Goal: Task Accomplishment & Management: Complete application form

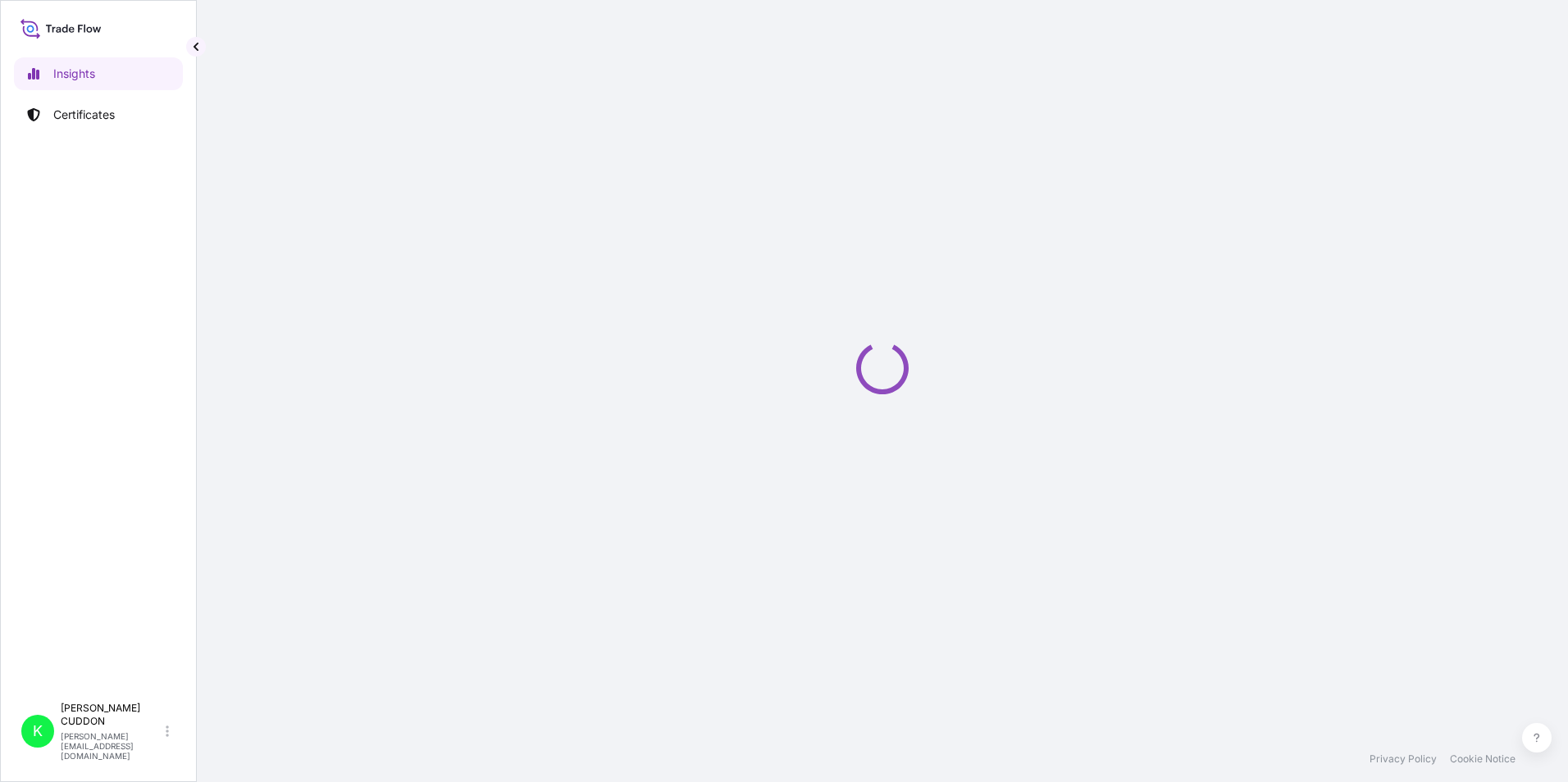
select select "2025"
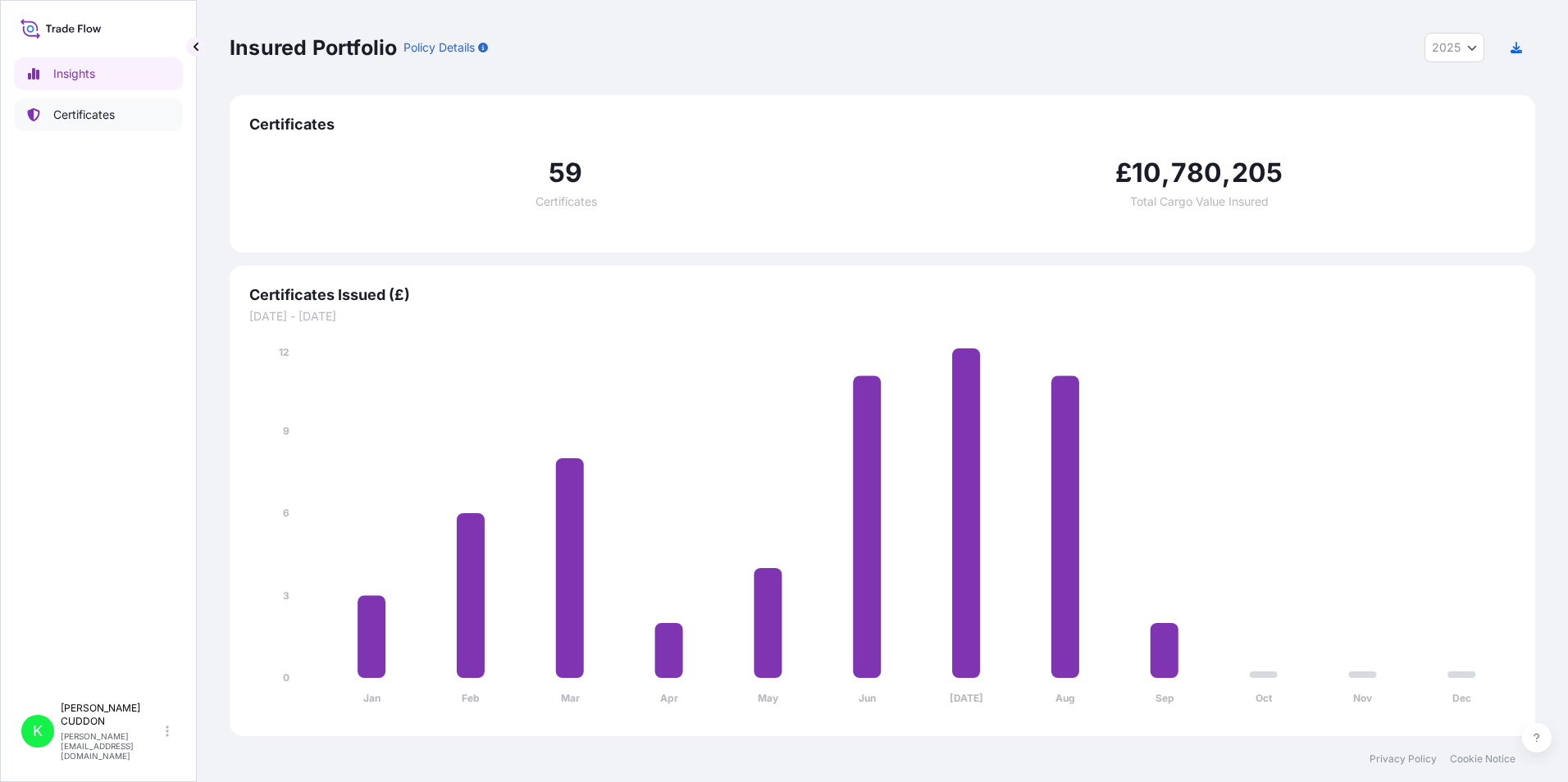
click at [87, 114] on p "Certificates" at bounding box center [84, 114] width 62 height 16
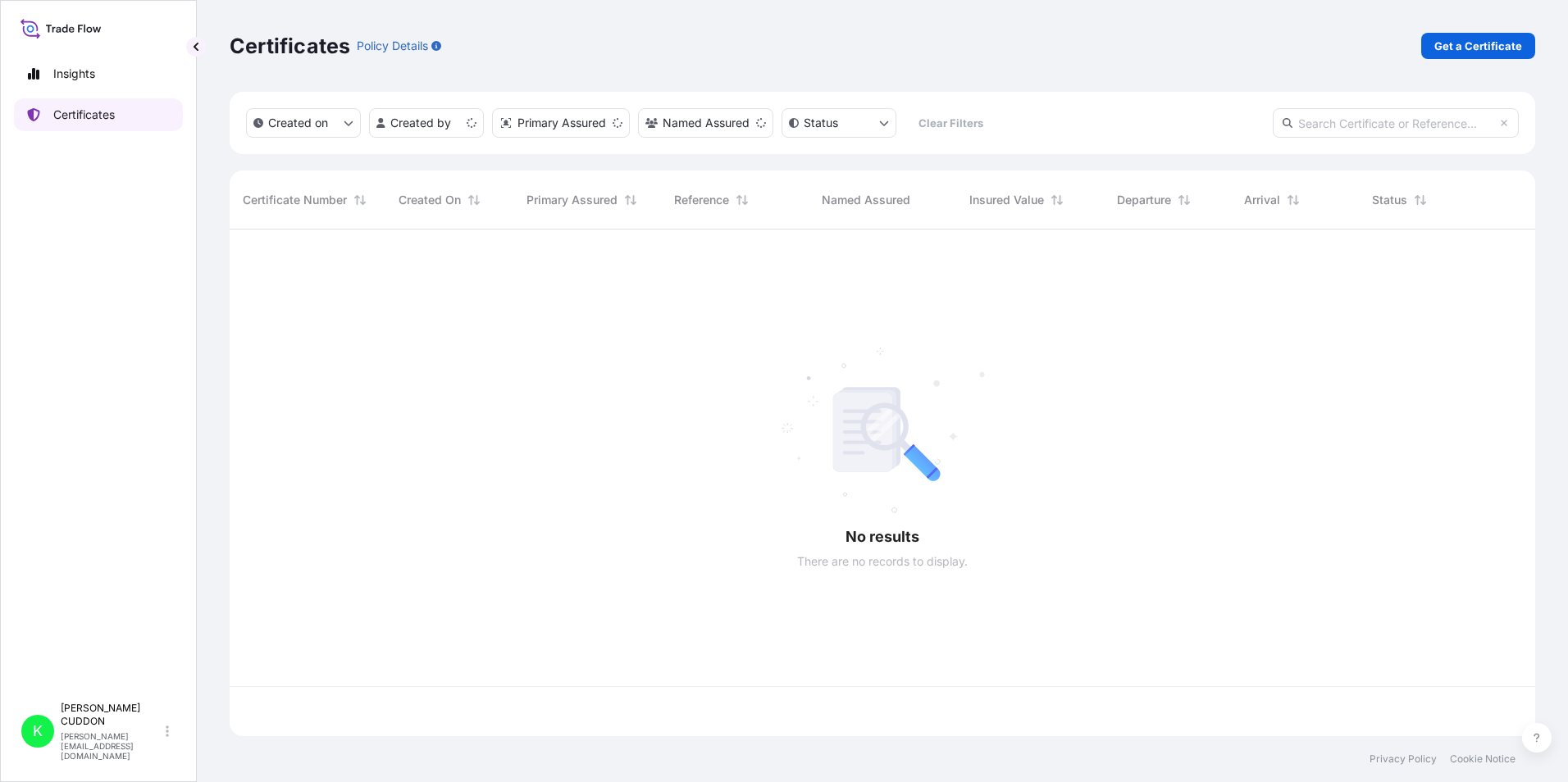
scroll to position [504, 1294]
click at [1459, 43] on p "Get a Certificate" at bounding box center [1479, 46] width 87 height 16
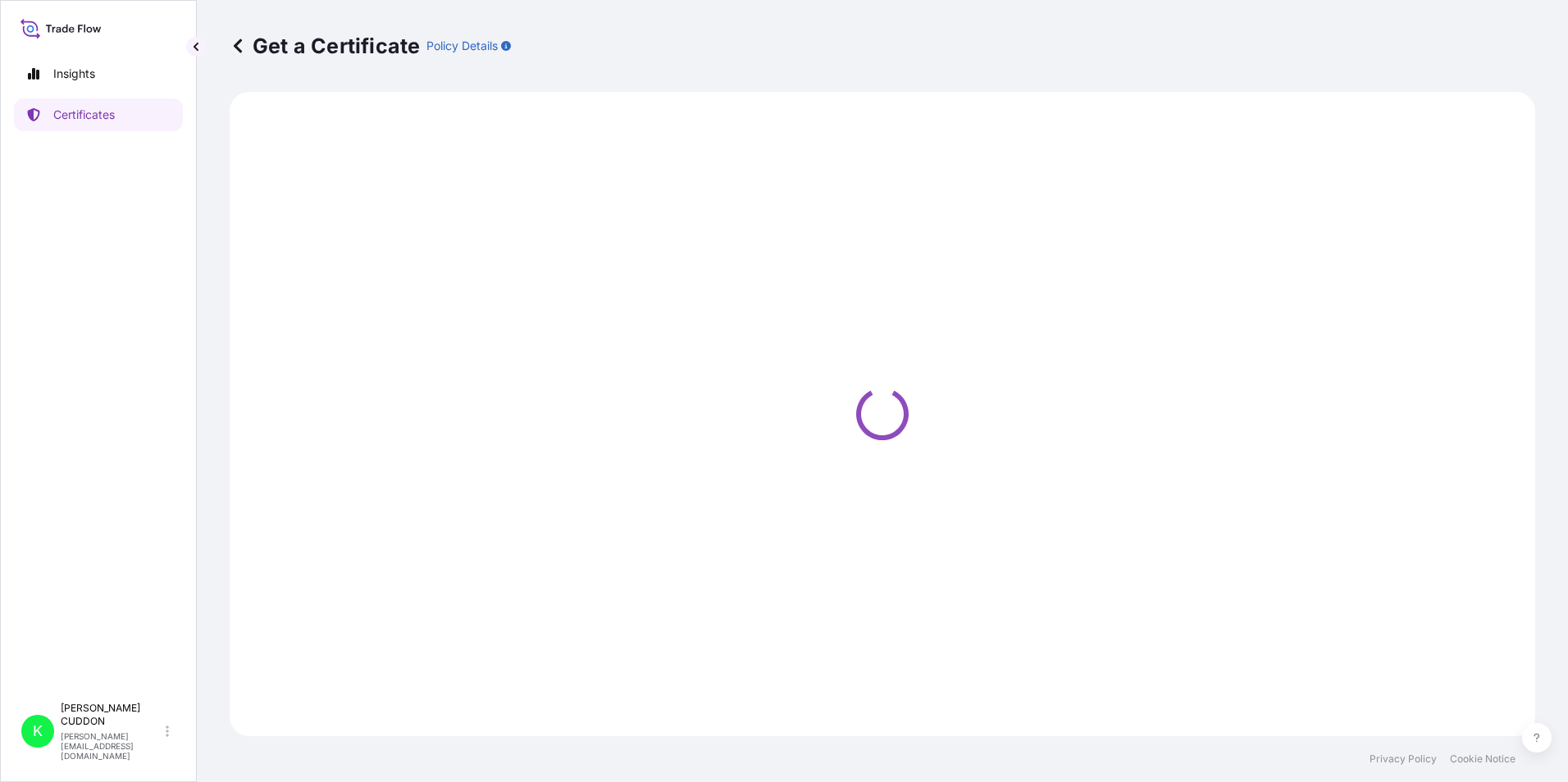
select select "Sea"
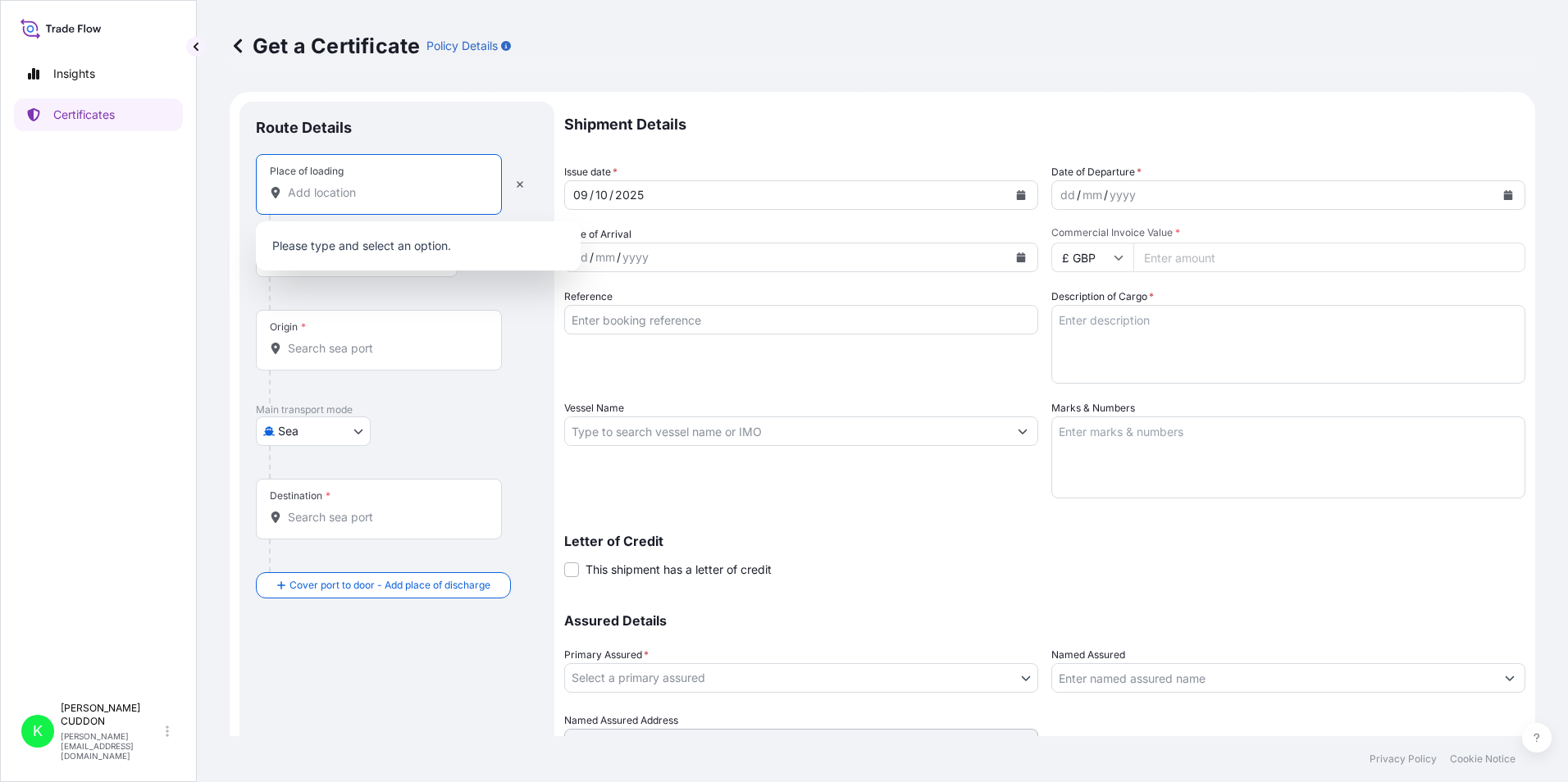
click at [384, 190] on input "Place of loading" at bounding box center [384, 192] width 194 height 16
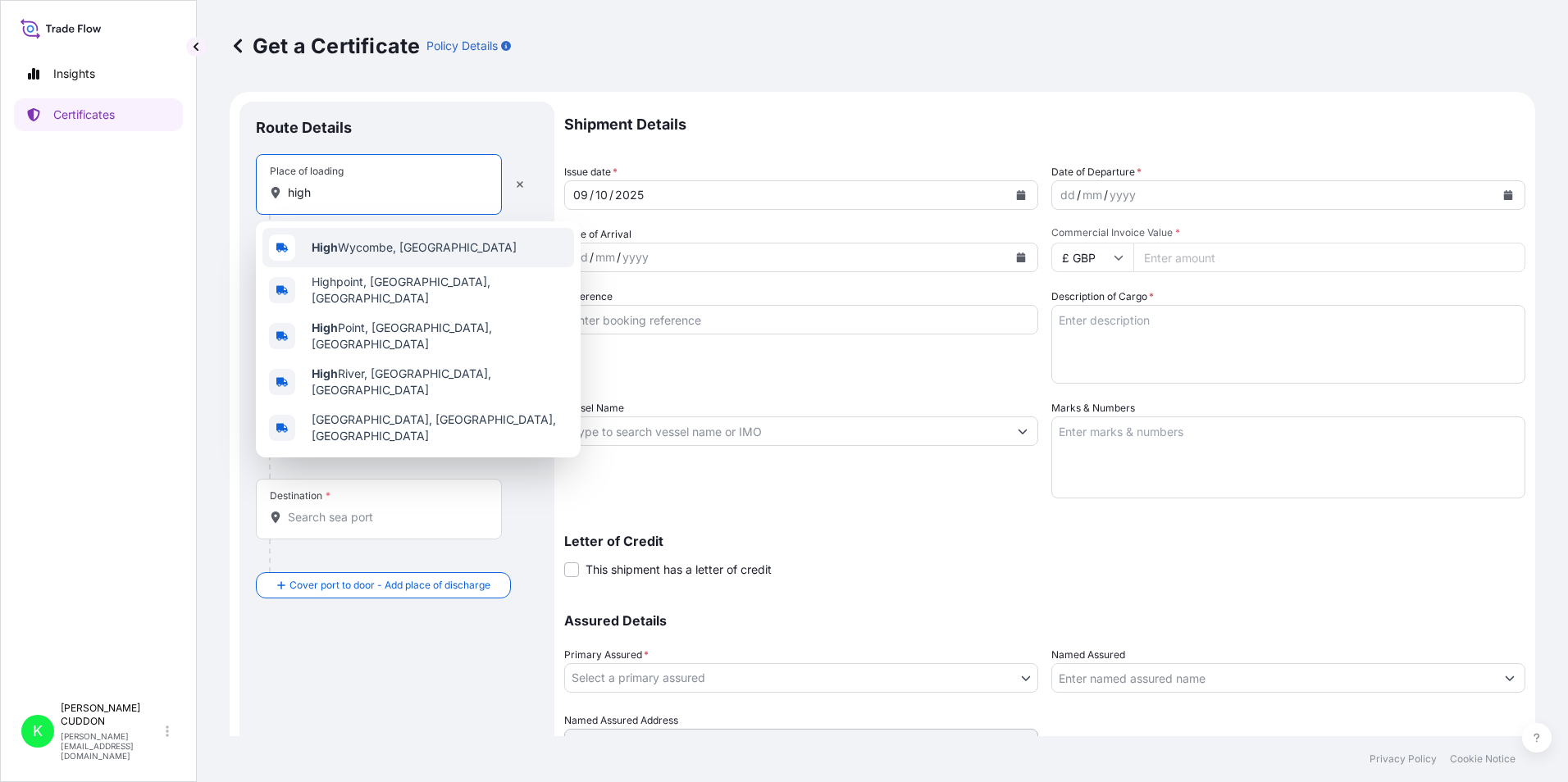
click at [383, 245] on span "High Wycombe, [GEOGRAPHIC_DATA]" at bounding box center [414, 247] width 205 height 16
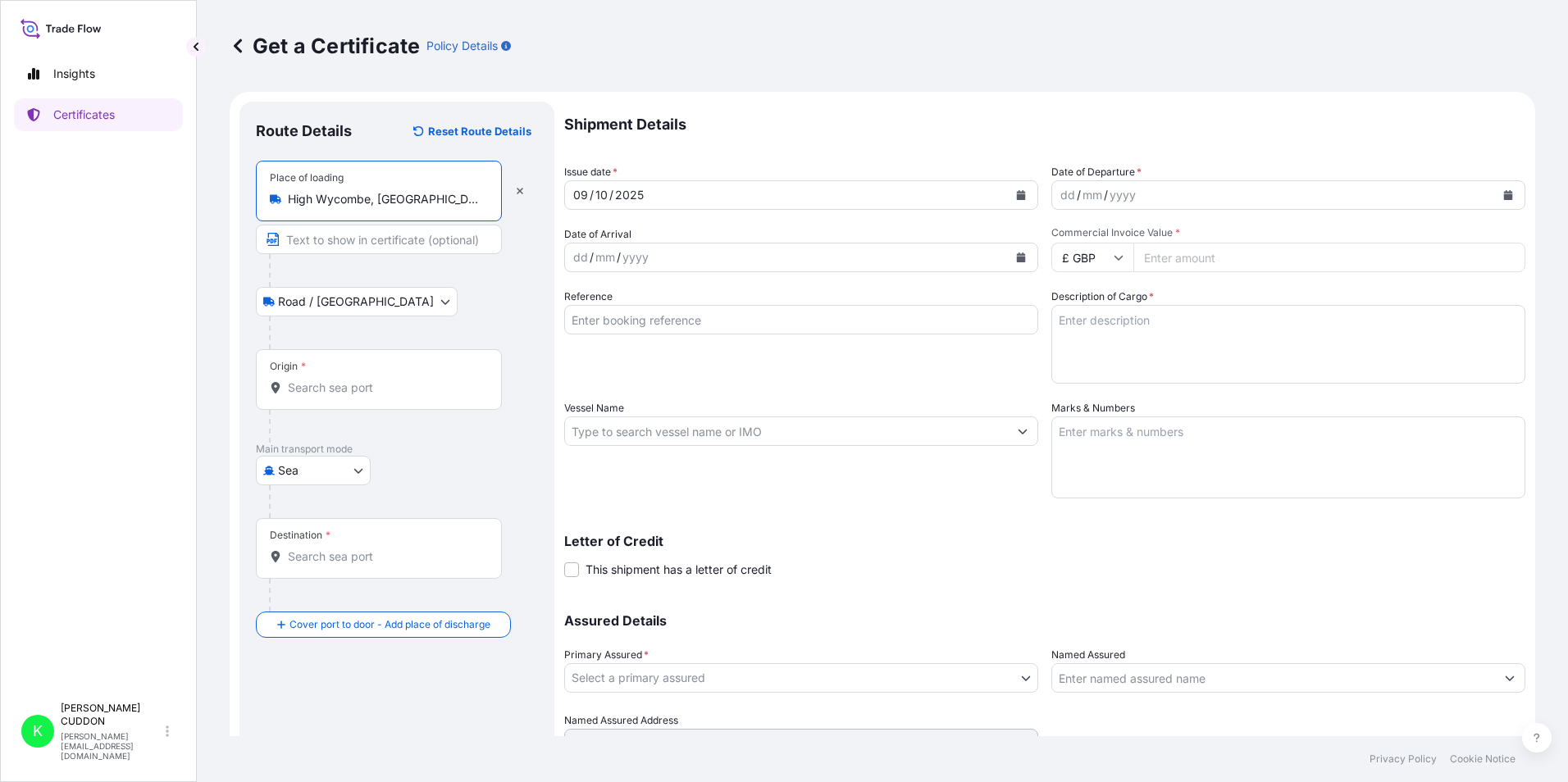
type input "High Wycombe, [GEOGRAPHIC_DATA]"
click at [345, 299] on body "5 options available. 3 options available. 0 options available. 5 options availa…" at bounding box center [784, 391] width 1568 height 782
click at [344, 299] on body "Insights Certificates K [PERSON_NAME] [PERSON_NAME][EMAIL_ADDRESS][DOMAIN_NAME]…" at bounding box center [784, 391] width 1568 height 782
click at [470, 297] on div "Road / [GEOGRAPHIC_DATA] / Inland" at bounding box center [397, 301] width 282 height 29
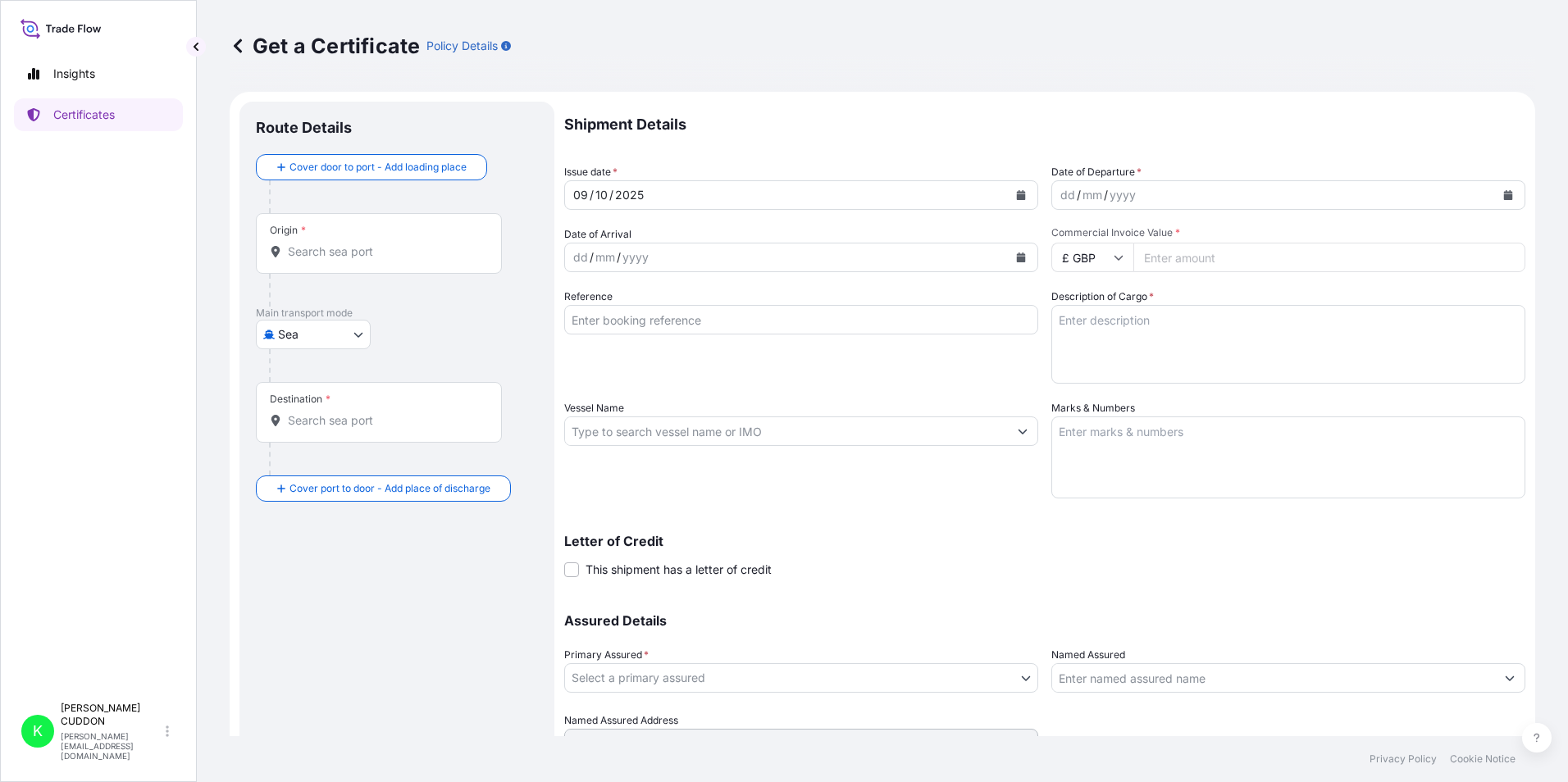
click at [310, 336] on body "Insights Certificates K [PERSON_NAME] [PERSON_NAME][EMAIL_ADDRESS][DOMAIN_NAME]…" at bounding box center [784, 391] width 1568 height 782
click at [309, 402] on div "Air" at bounding box center [313, 406] width 102 height 29
select select "Air"
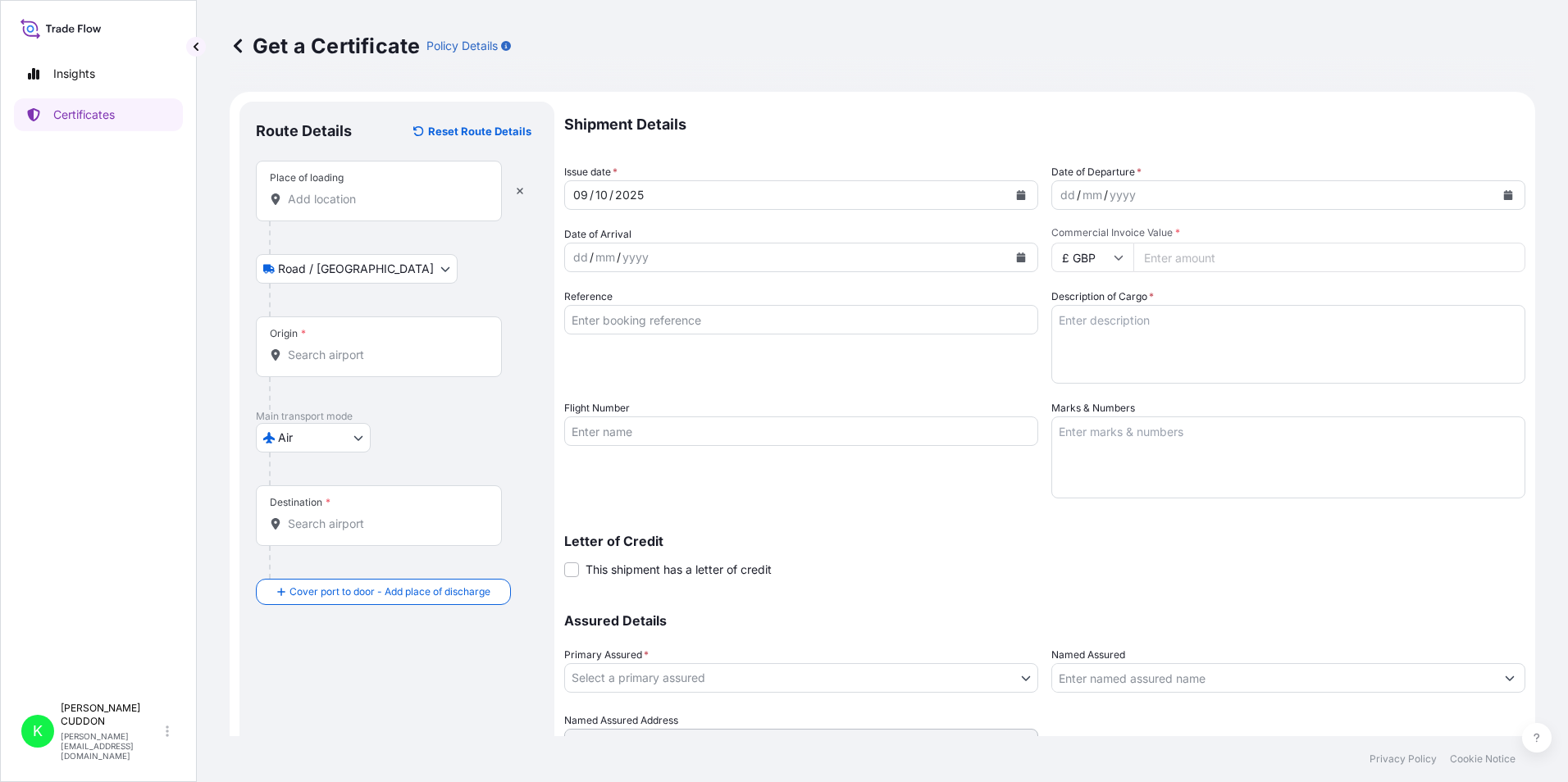
click at [354, 201] on input "Place of loading" at bounding box center [384, 198] width 194 height 16
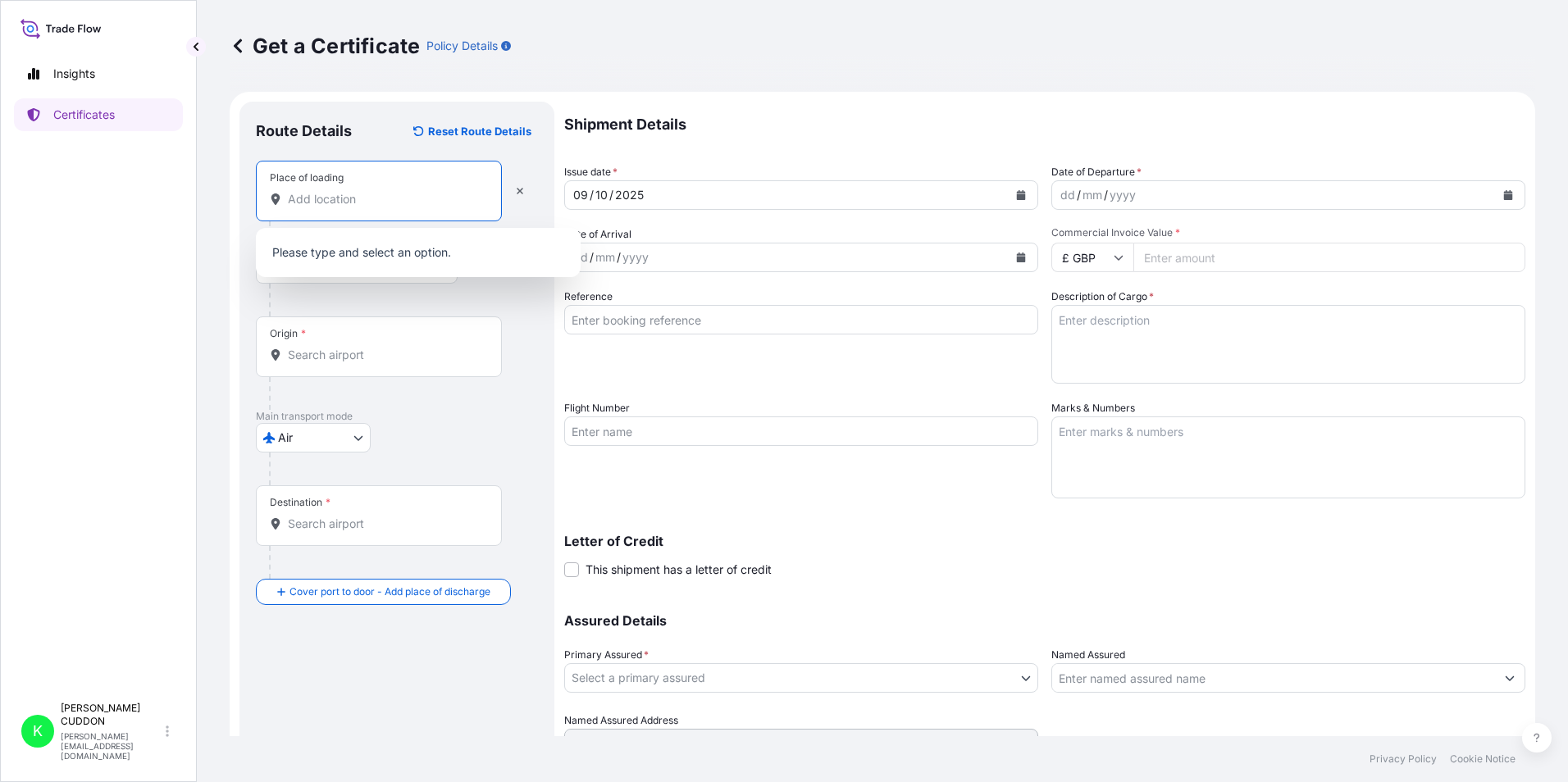
type input "w"
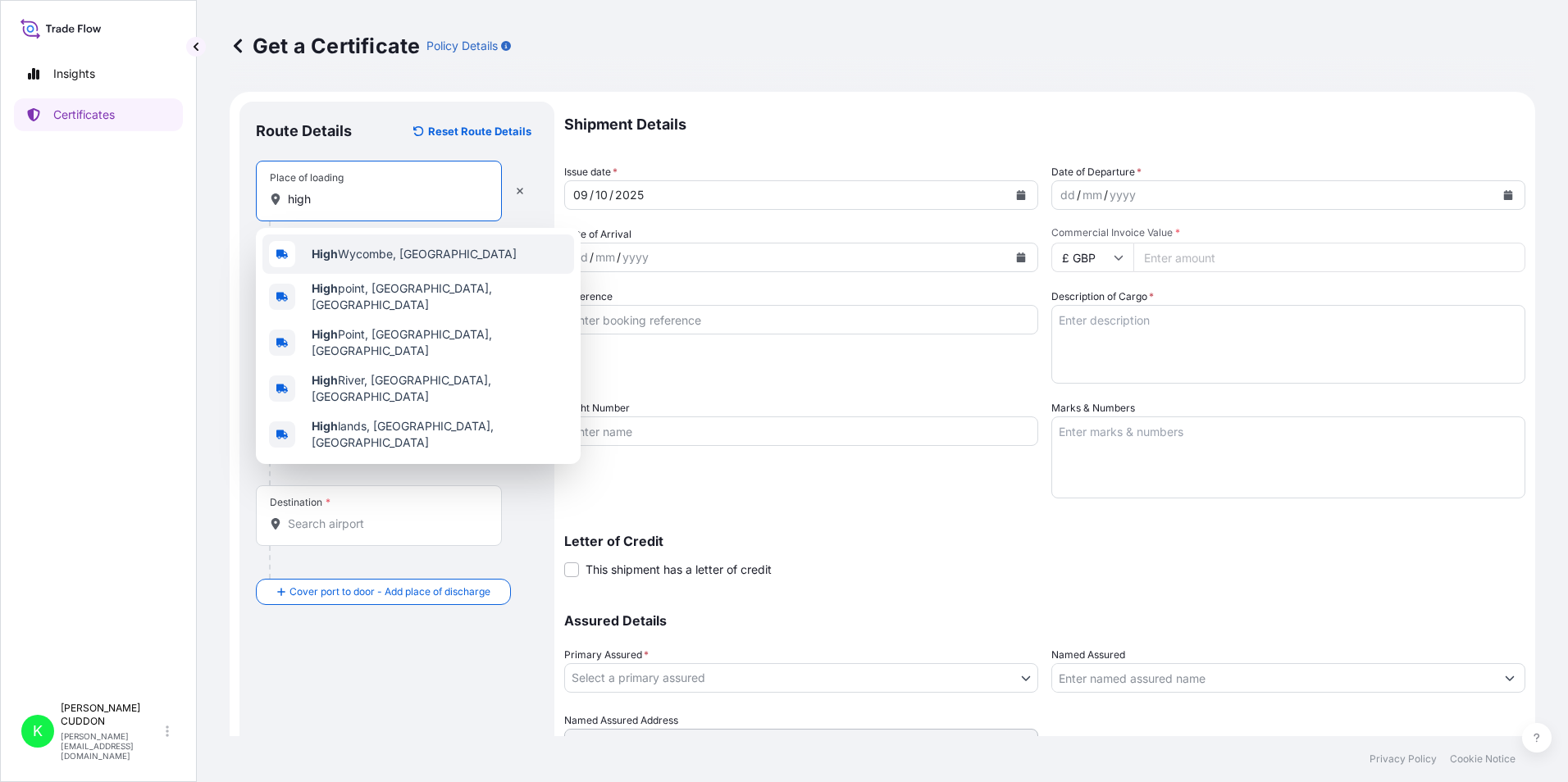
click at [382, 254] on span "High Wycombe, [GEOGRAPHIC_DATA]" at bounding box center [414, 253] width 205 height 16
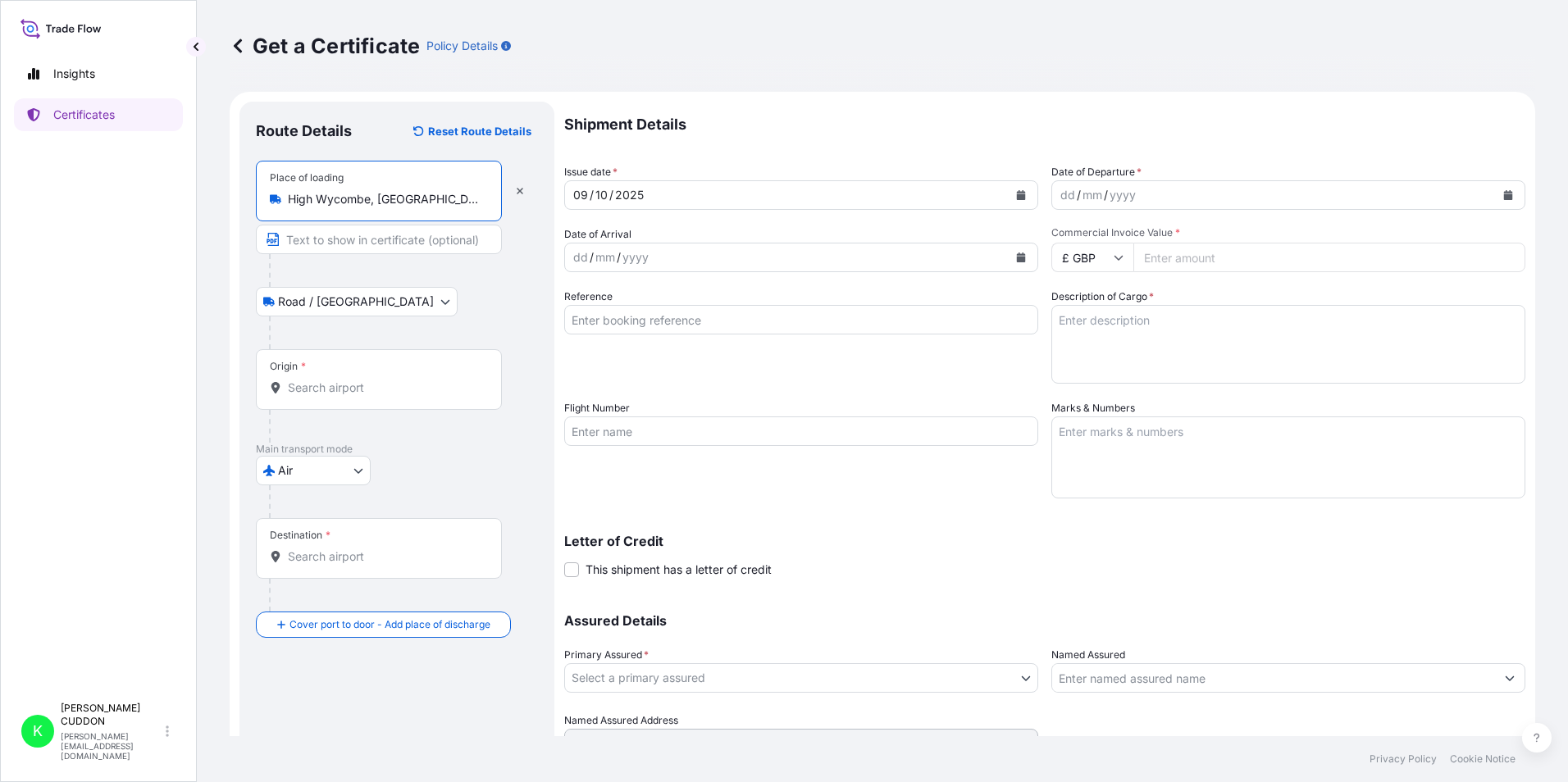
type input "High Wycombe, [GEOGRAPHIC_DATA]"
click at [435, 282] on div at bounding box center [402, 270] width 269 height 33
click at [349, 385] on input "Origin *" at bounding box center [384, 387] width 194 height 16
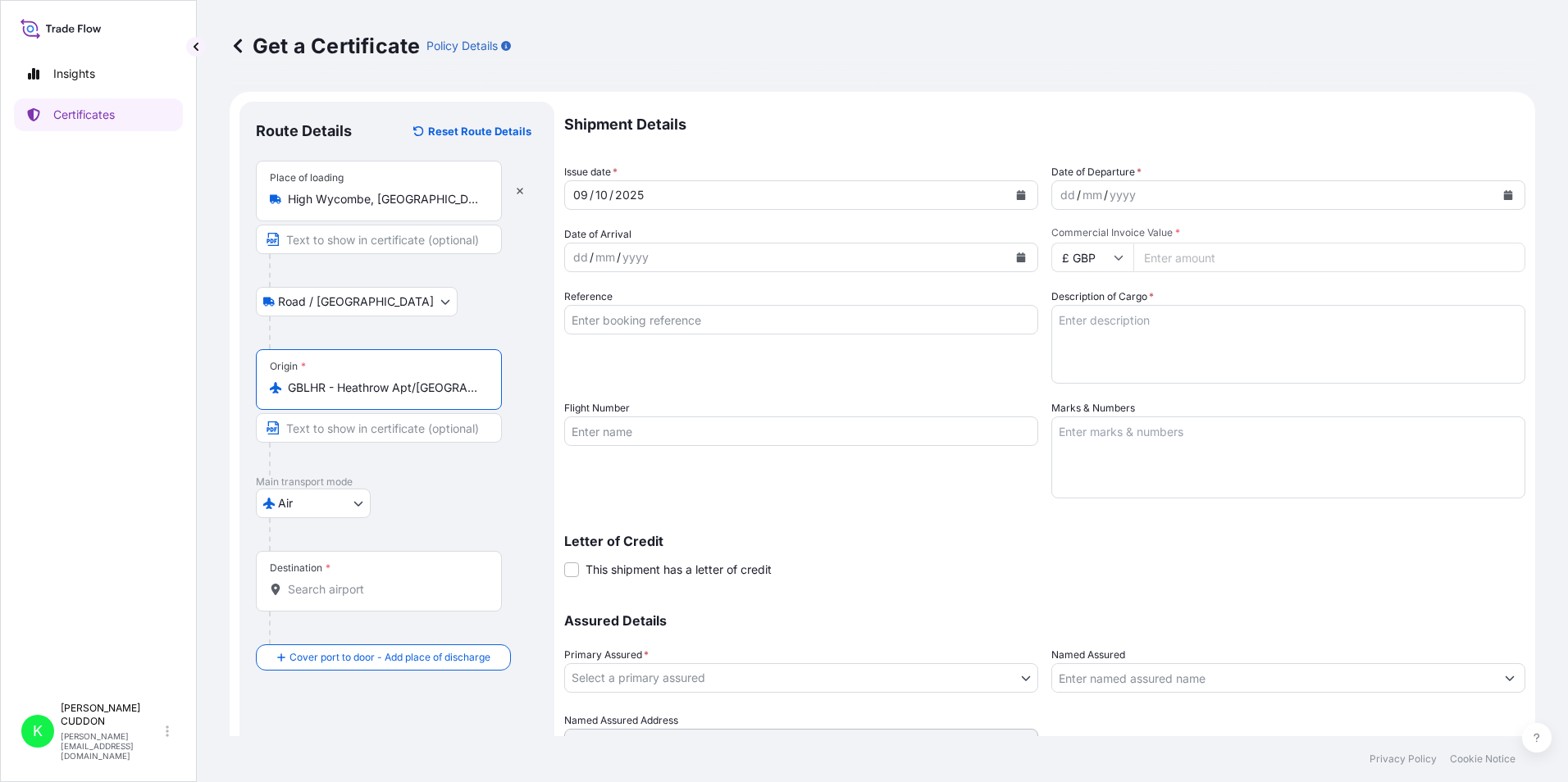
type input "GBLHR - Heathrow Apt/[GEOGRAPHIC_DATA], [GEOGRAPHIC_DATA]"
click at [326, 503] on body "0 options available. 3 options available. Insights Certificates K [PERSON_NAME]…" at bounding box center [784, 391] width 1568 height 782
click at [352, 595] on input "Destination *" at bounding box center [384, 589] width 194 height 16
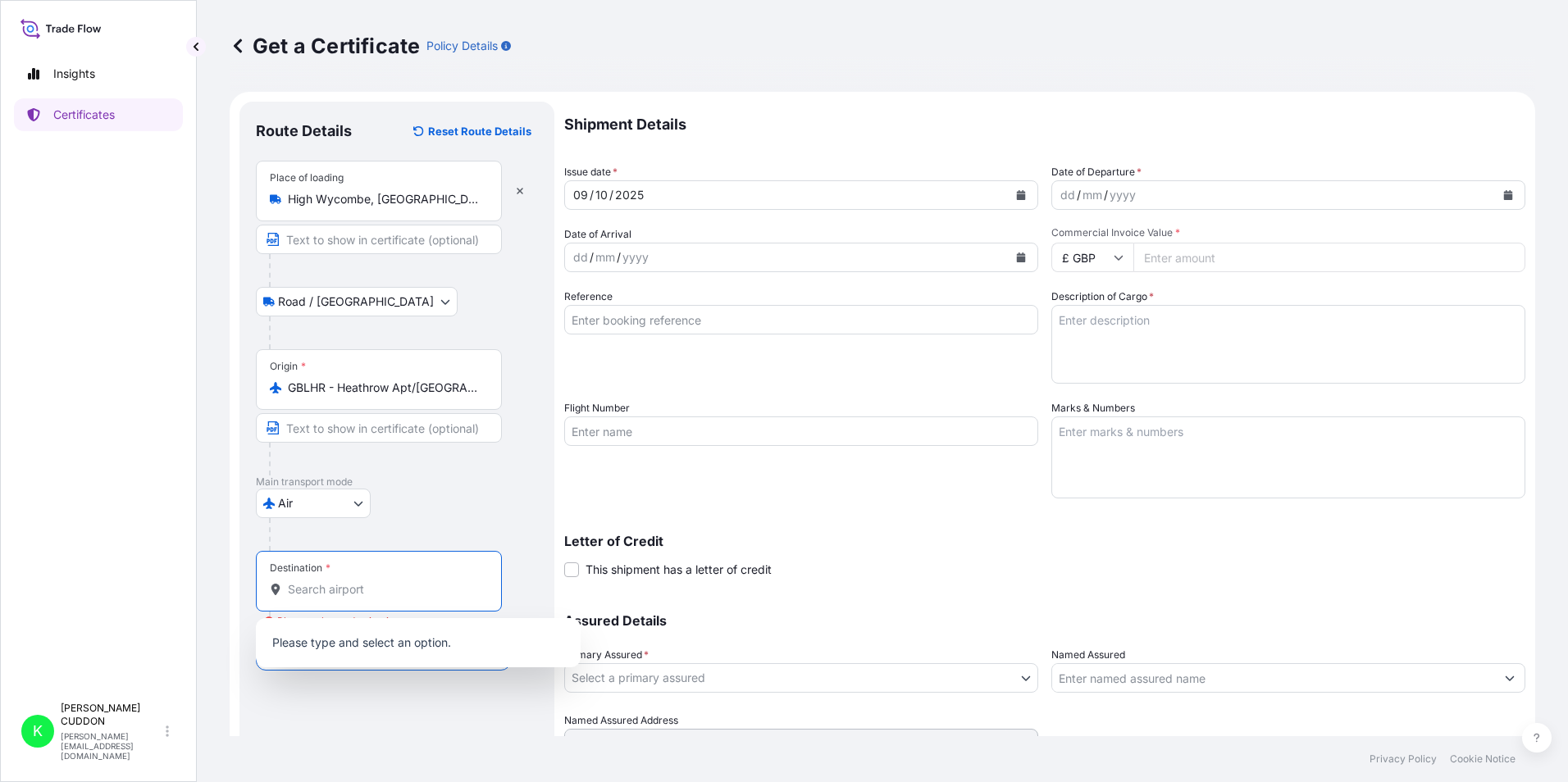
paste input "XIY"
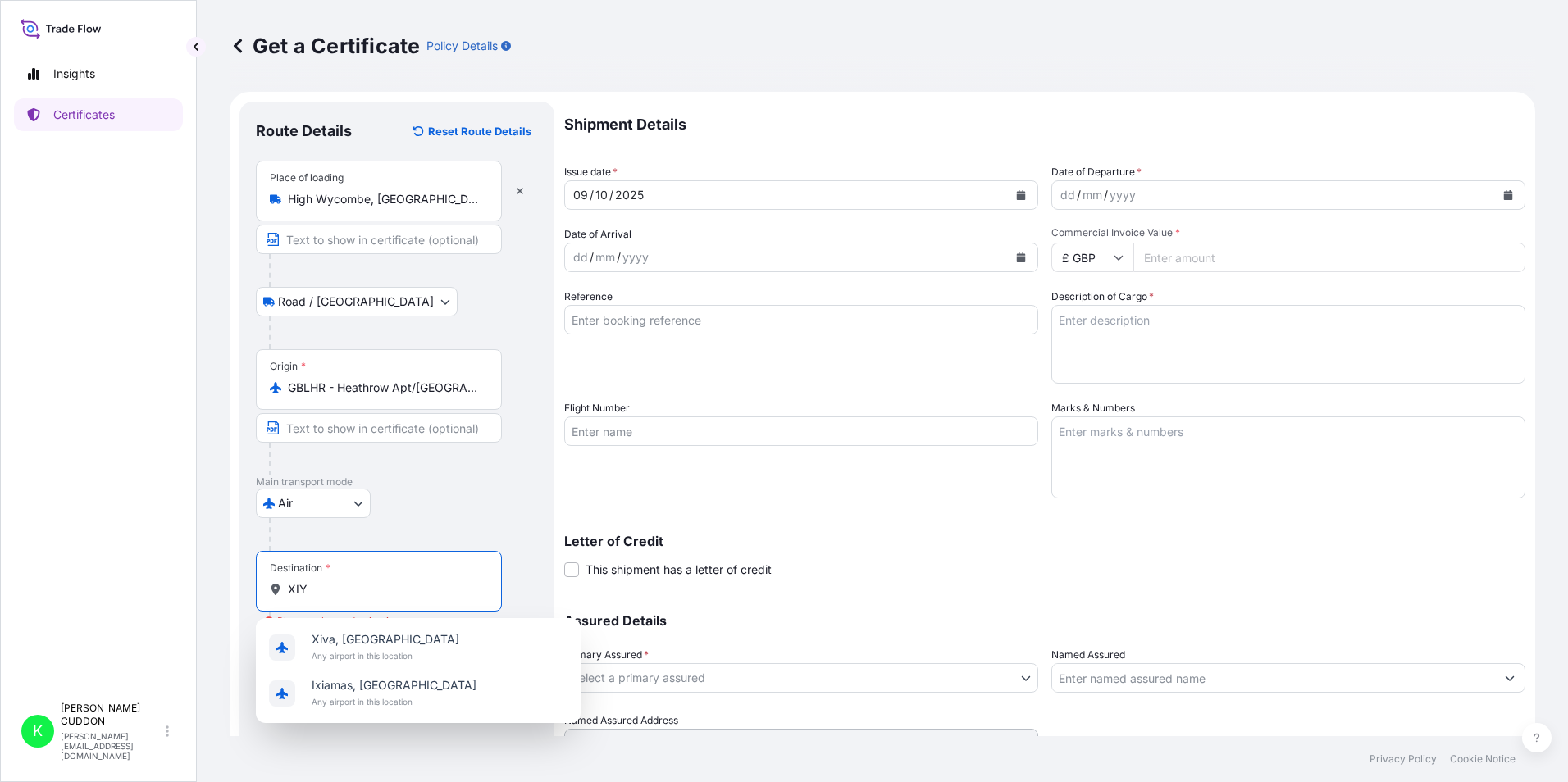
drag, startPoint x: 343, startPoint y: 593, endPoint x: 258, endPoint y: 590, distance: 85.1
click at [260, 590] on div "Destination * XIY" at bounding box center [379, 582] width 246 height 61
paste input "AN"
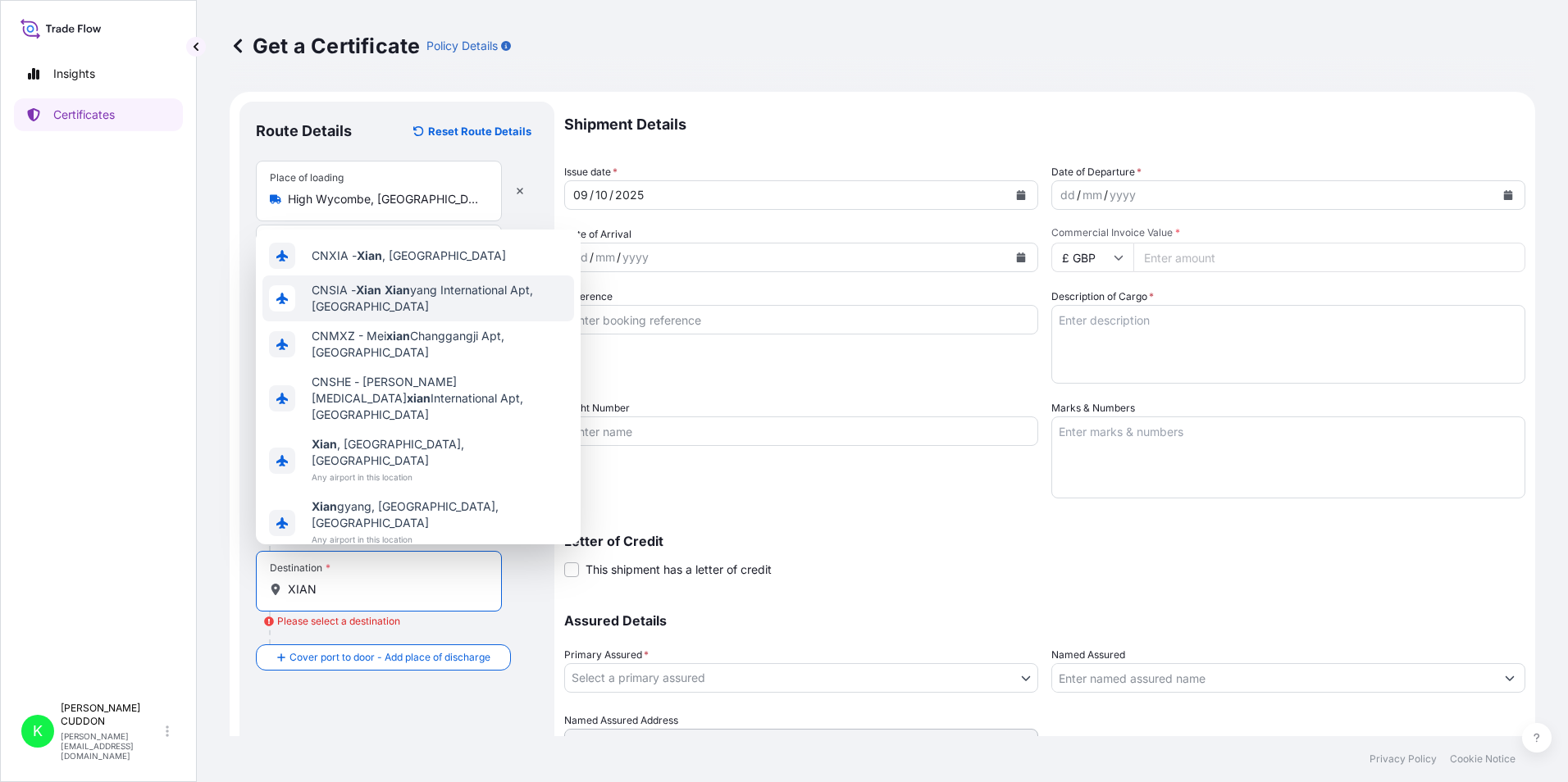
click at [426, 315] on span "CNSIA - [PERSON_NAME] International Apt, [GEOGRAPHIC_DATA]" at bounding box center [439, 298] width 256 height 33
type input "CNSIA - [PERSON_NAME] International Apt, [GEOGRAPHIC_DATA]"
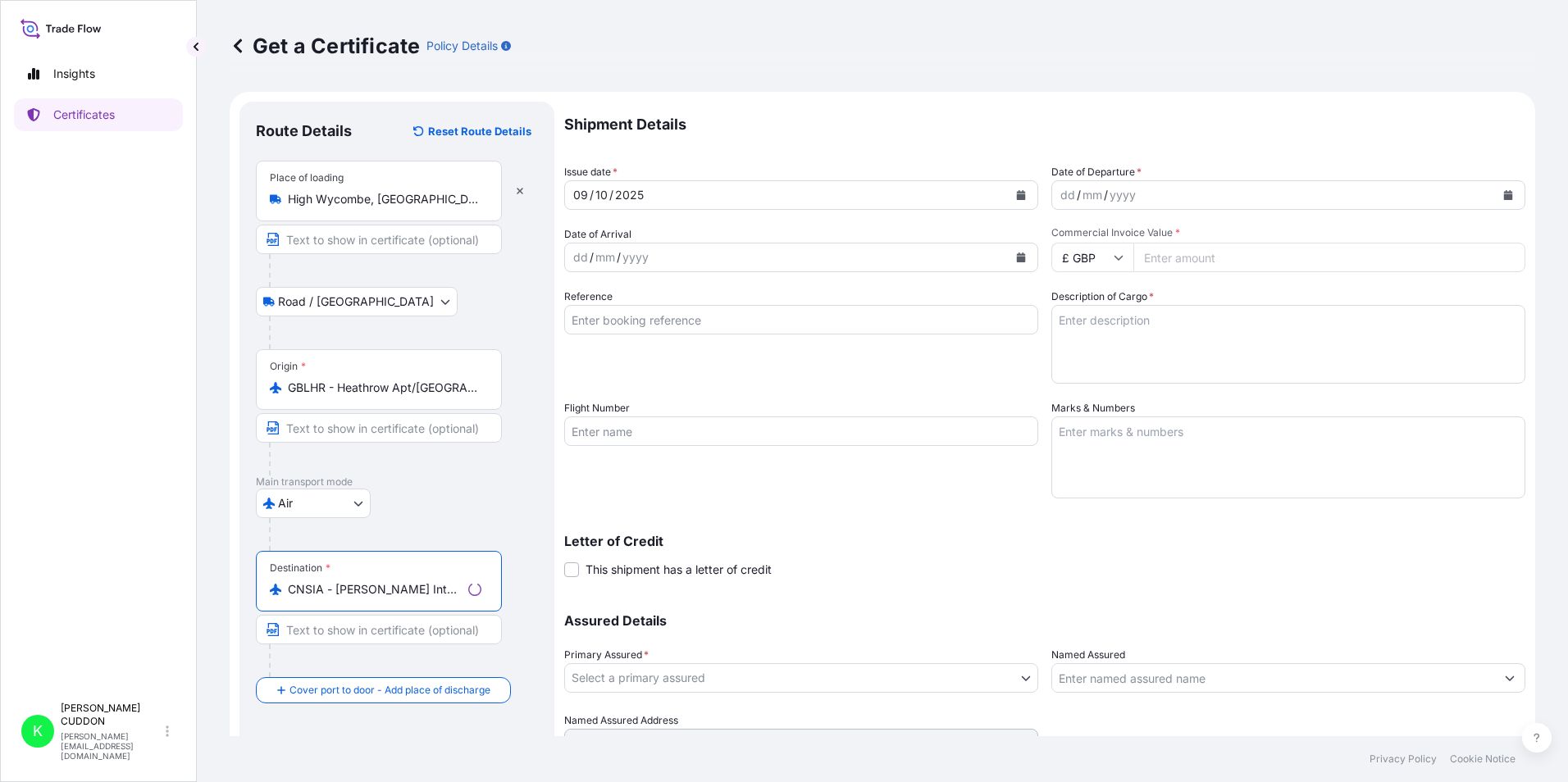
click at [502, 506] on div "Air Sea Air Road Rail" at bounding box center [397, 503] width 282 height 29
click at [787, 193] on div "[DATE]" at bounding box center [786, 195] width 443 height 29
click at [674, 194] on div "[DATE]" at bounding box center [786, 195] width 443 height 29
click at [620, 196] on div "[DATE]" at bounding box center [786, 195] width 443 height 29
click at [1017, 193] on icon "Calendar" at bounding box center [1022, 195] width 9 height 9
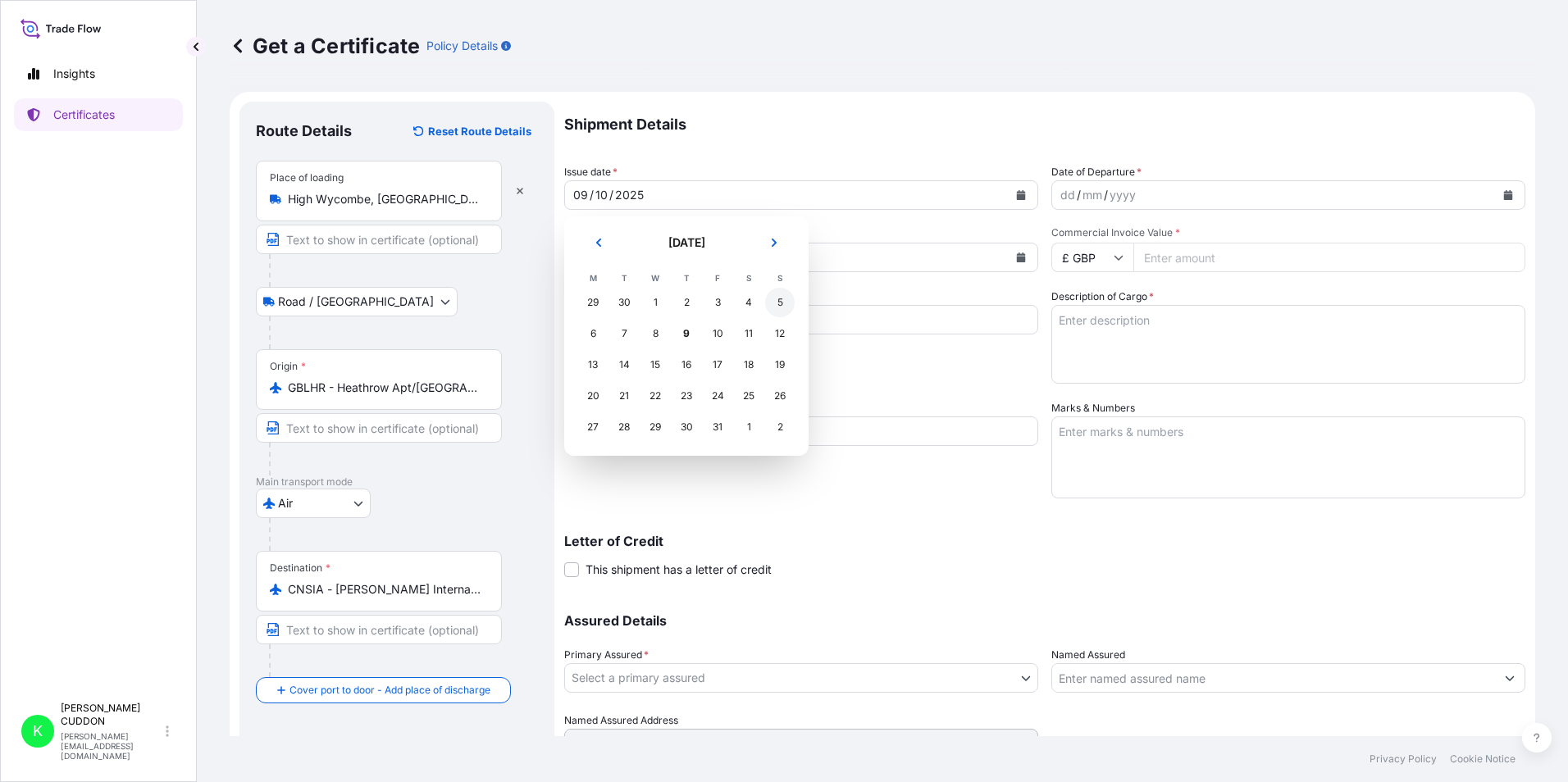
click at [777, 303] on div "5" at bounding box center [779, 302] width 29 height 29
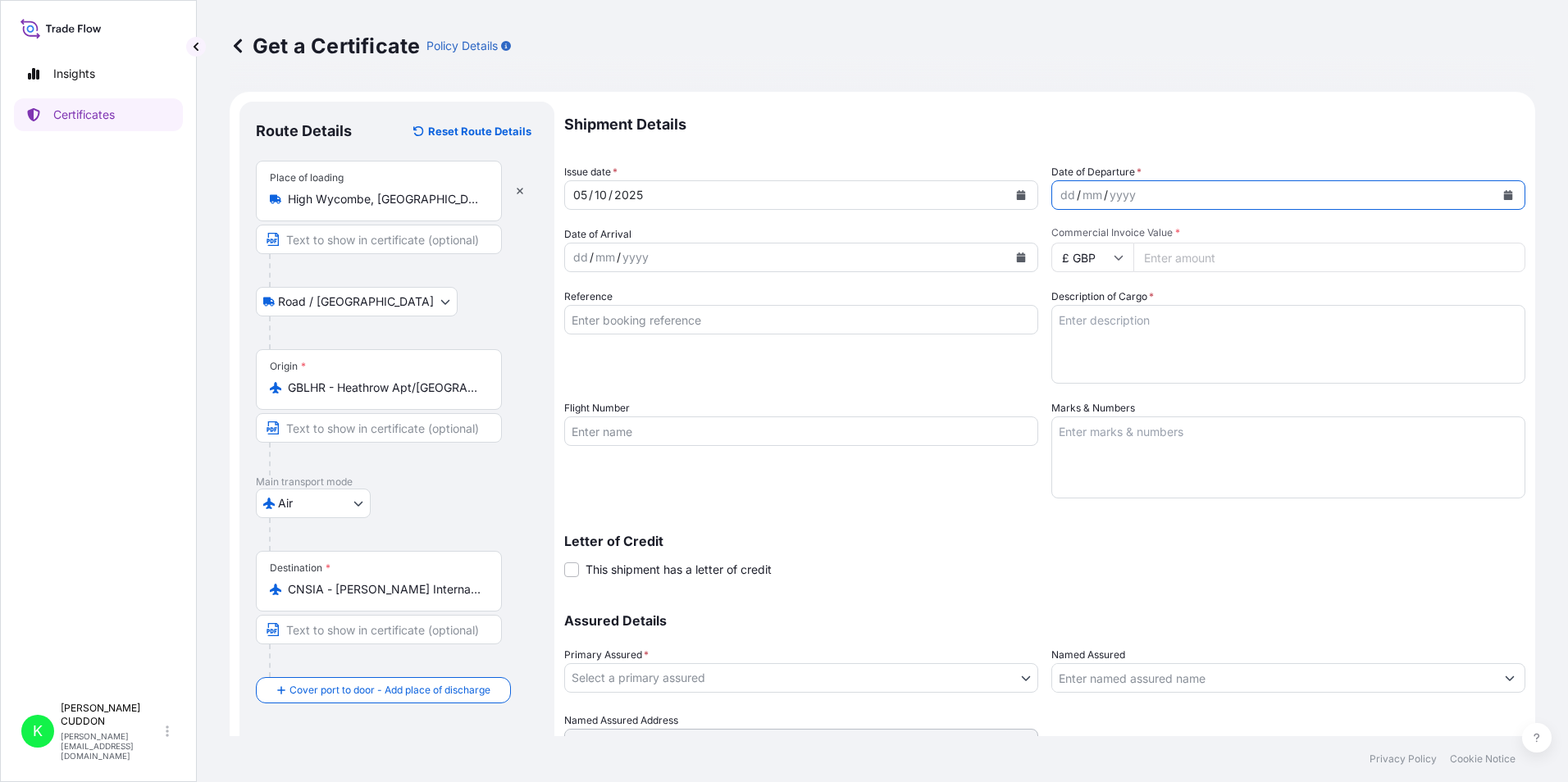
click at [1503, 191] on icon "Calendar" at bounding box center [1508, 195] width 9 height 9
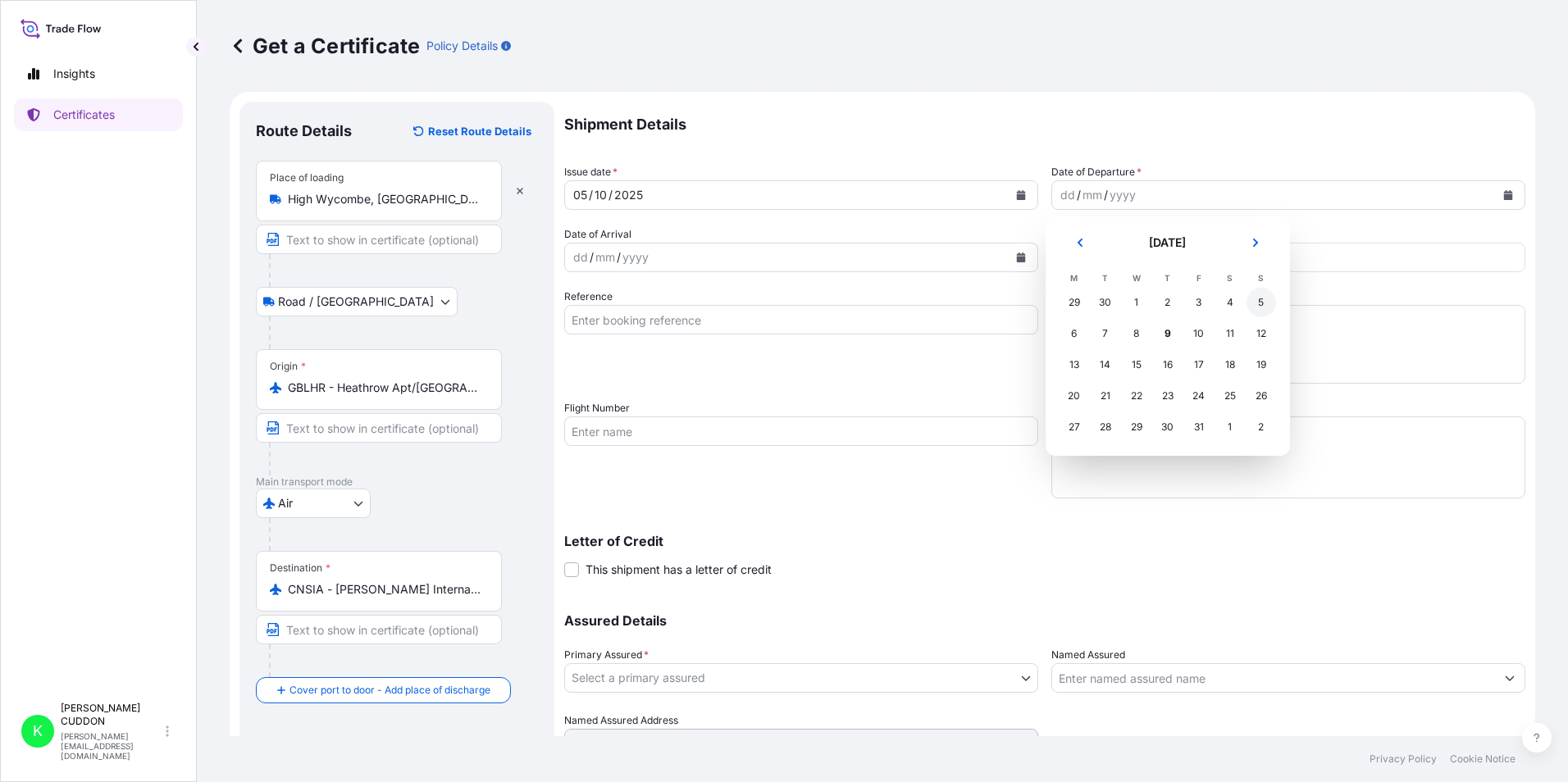
click at [1264, 302] on div "5" at bounding box center [1261, 302] width 29 height 29
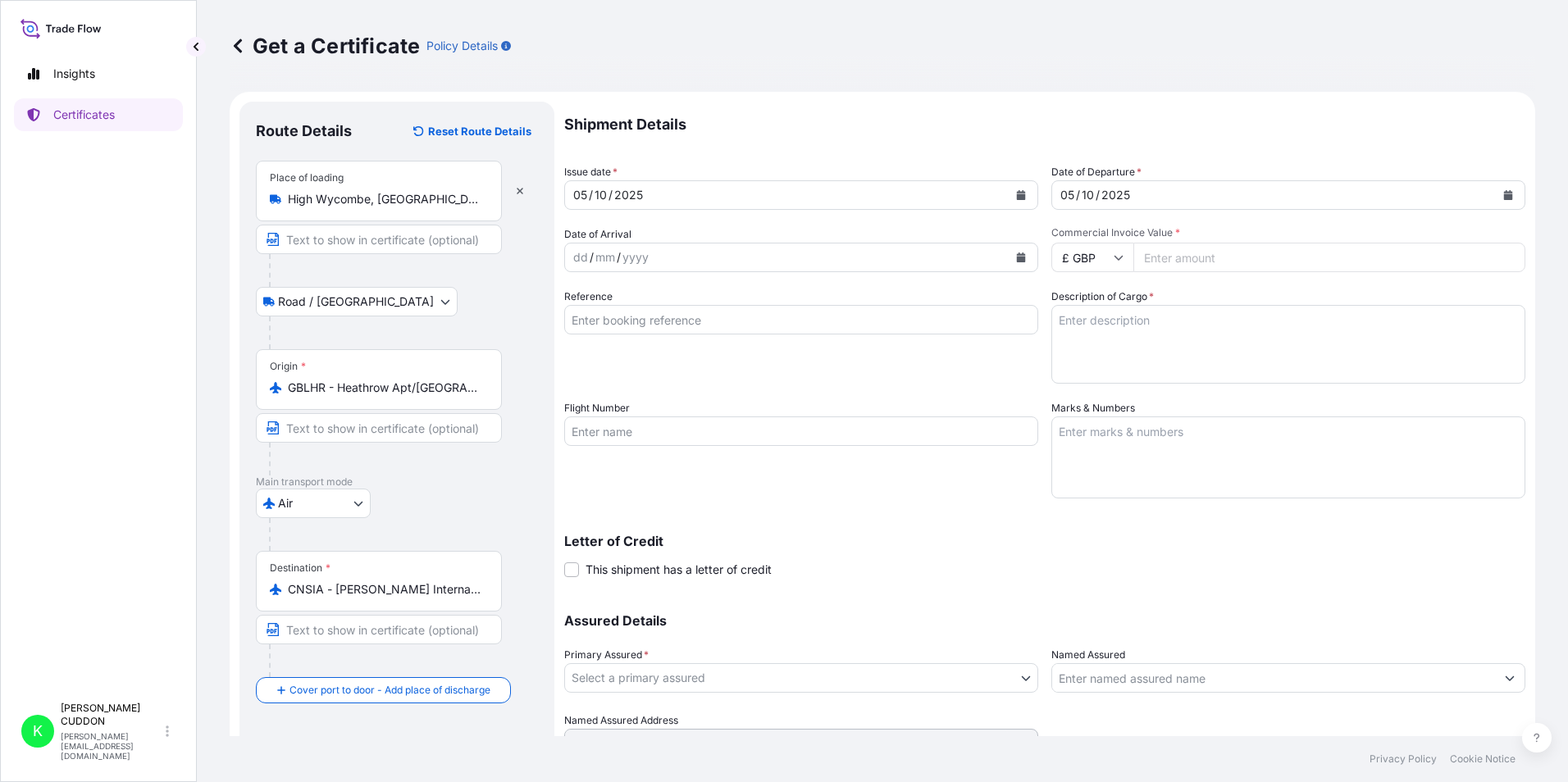
click at [1092, 252] on input "£ GBP" at bounding box center [1092, 257] width 82 height 29
click at [1085, 367] on div "$ USD" at bounding box center [1087, 371] width 69 height 31
type input "$ USD"
click at [1212, 253] on input "Commercial Invoice Value *" at bounding box center [1329, 257] width 392 height 29
type input "142000"
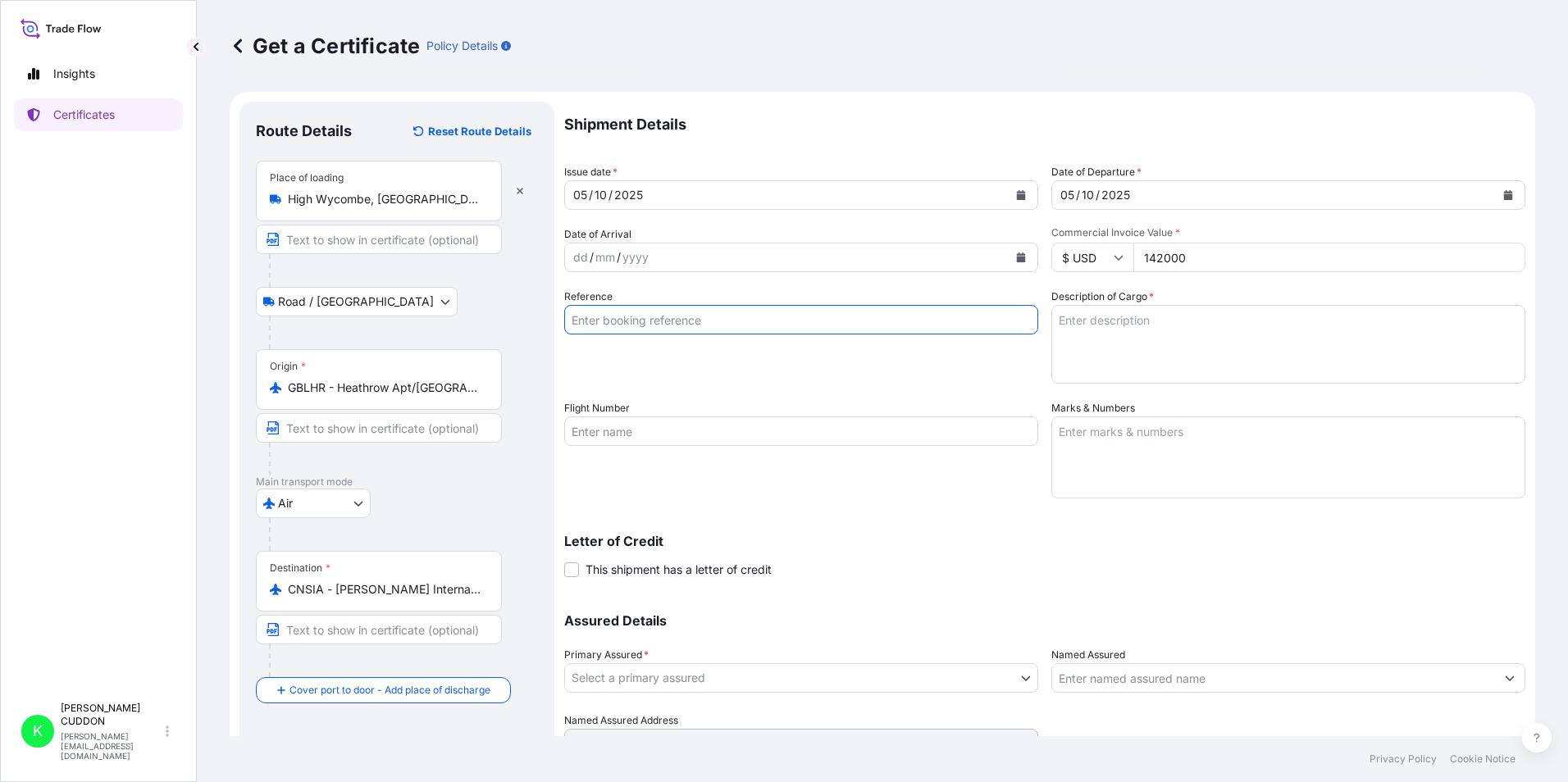
click at [701, 326] on input "Reference" at bounding box center [802, 319] width 475 height 29
click at [633, 313] on input "Reference" at bounding box center [802, 319] width 475 height 29
paste input "051S014781 (26912)"
type input "051S014781 (26912)"
click at [1139, 323] on textarea "Description of Cargo *" at bounding box center [1289, 344] width 475 height 79
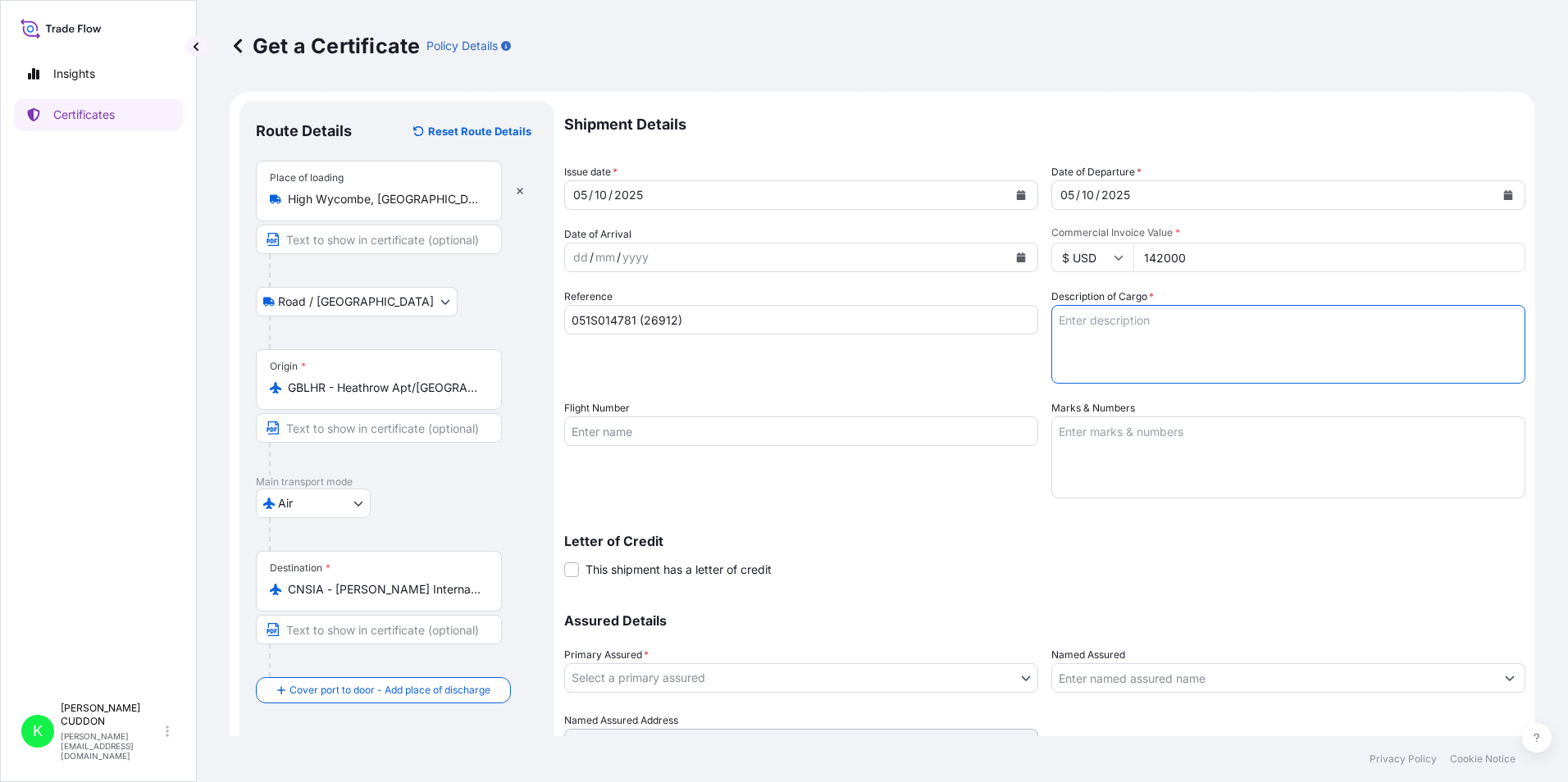
paste textarea "SYMMETRY S3"
type textarea "SYMMETRY S3"
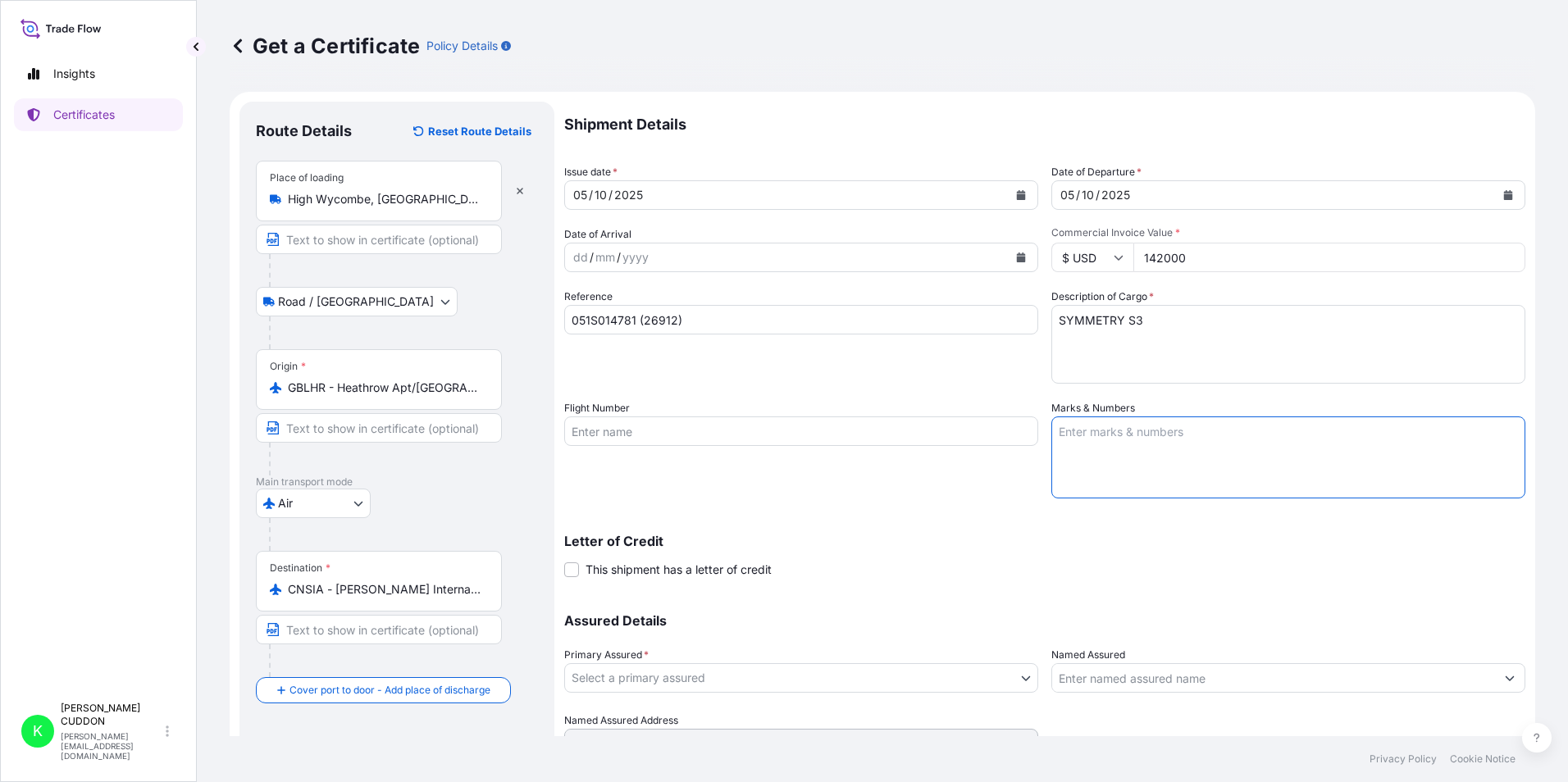
click at [1119, 434] on textarea "Marks & Numbers" at bounding box center [1289, 457] width 475 height 82
click at [1148, 441] on textarea "Marks & Numbers" at bounding box center [1289, 457] width 475 height 82
paste textarea "SHIPPING MARK:"
paste textarea "2025AX125"
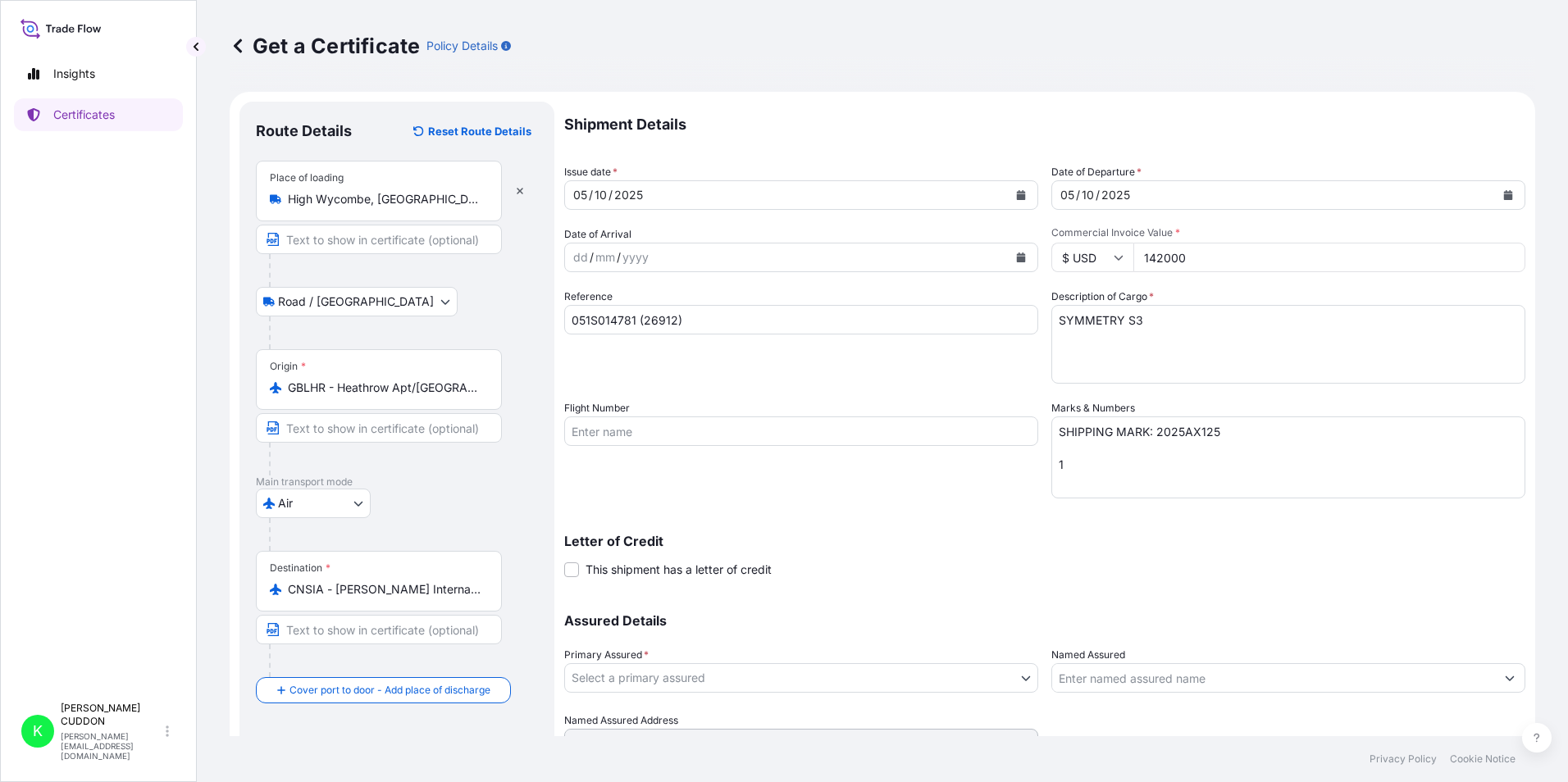
click at [1083, 468] on textarea "SHIPPING MARK: 2025AX125 1" at bounding box center [1289, 457] width 475 height 82
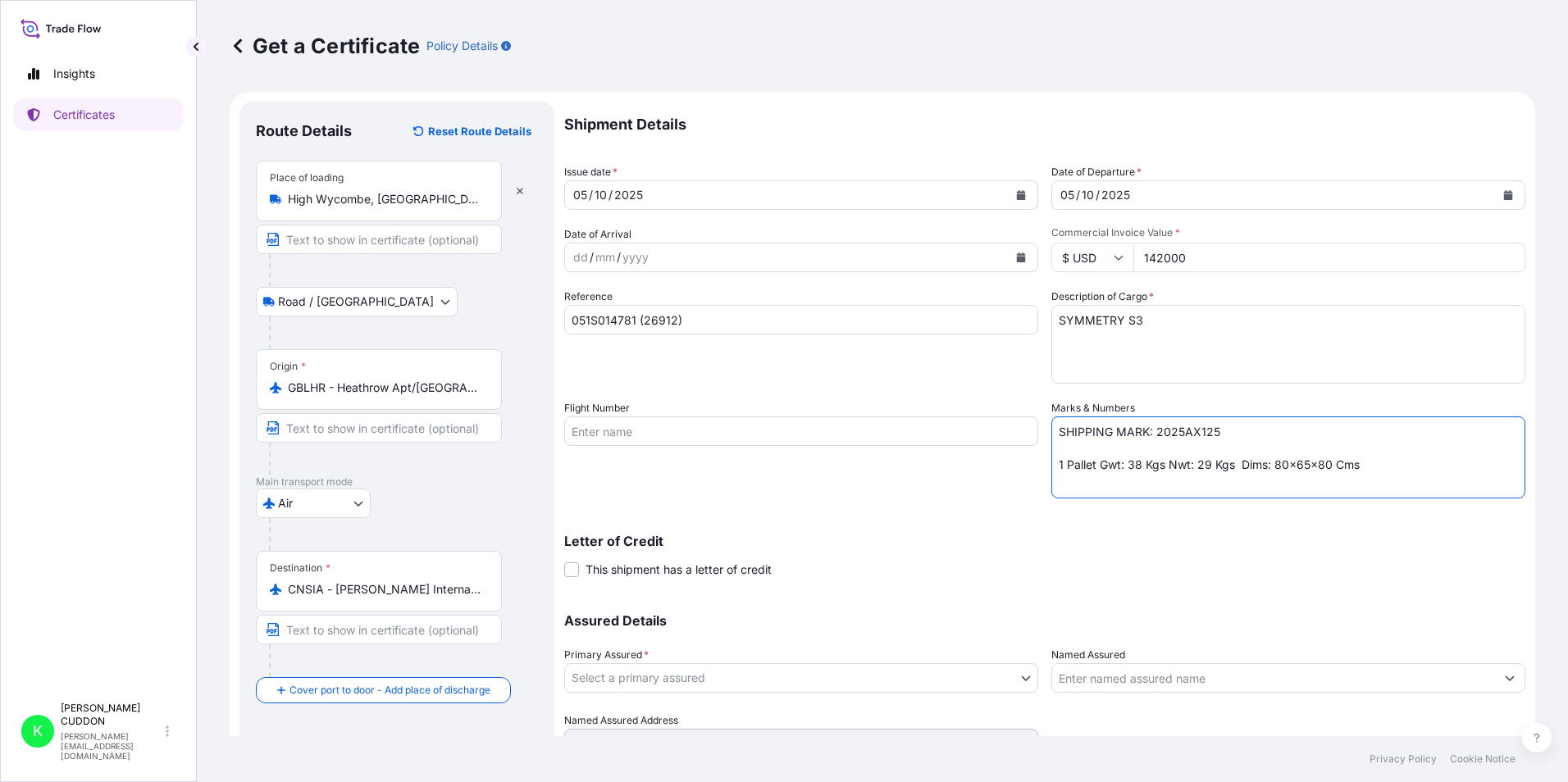
type textarea "SHIPPING MARK: 2025AX125 1 Pallet Gwt: 38 Kgs Nwt: 29 Kgs Dims: 80x65x80 Cms"
click at [648, 429] on input "Flight Number" at bounding box center [802, 431] width 475 height 29
paste input "CX252/05 CX946/08"
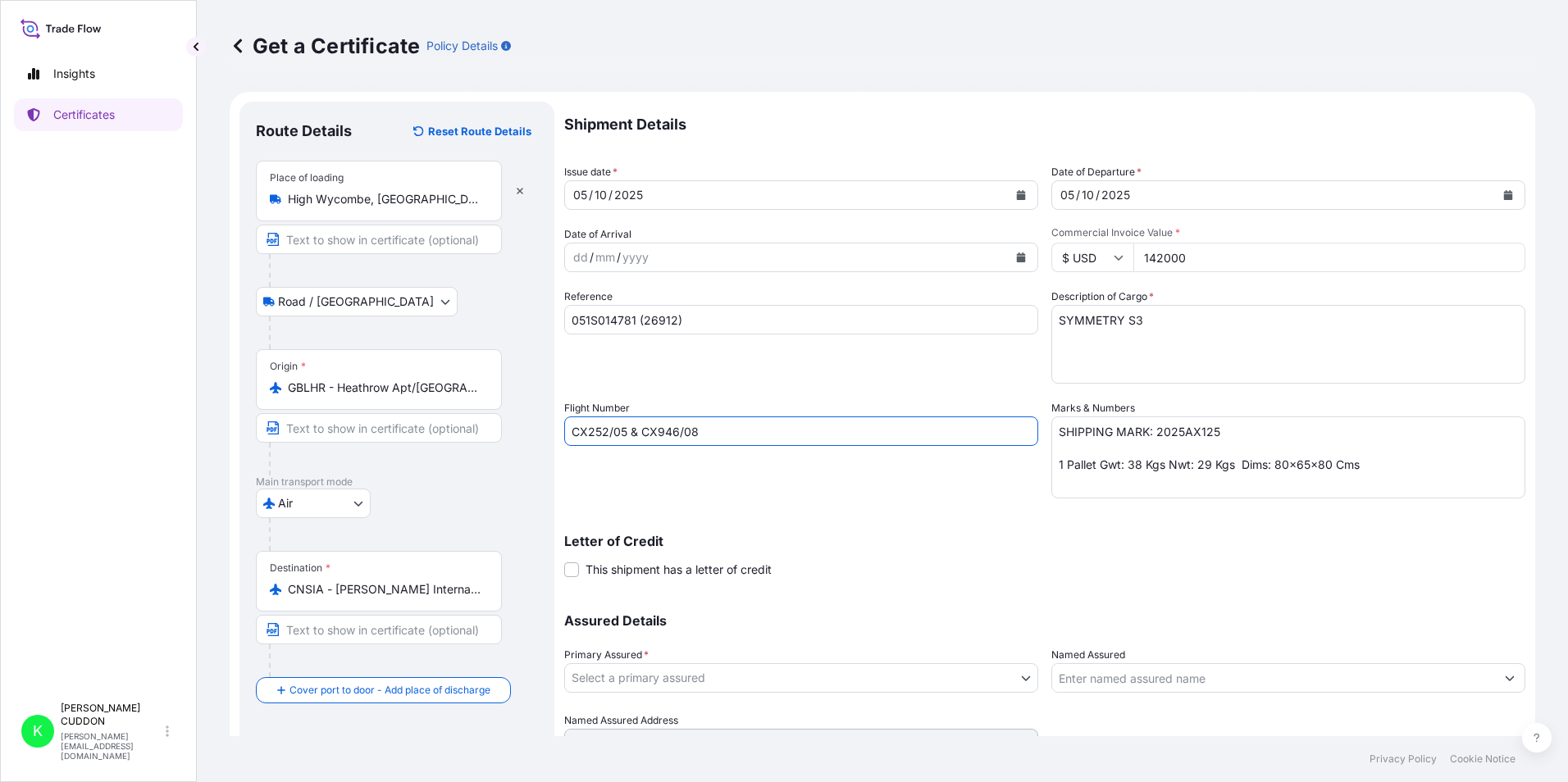
scroll to position [78, 0]
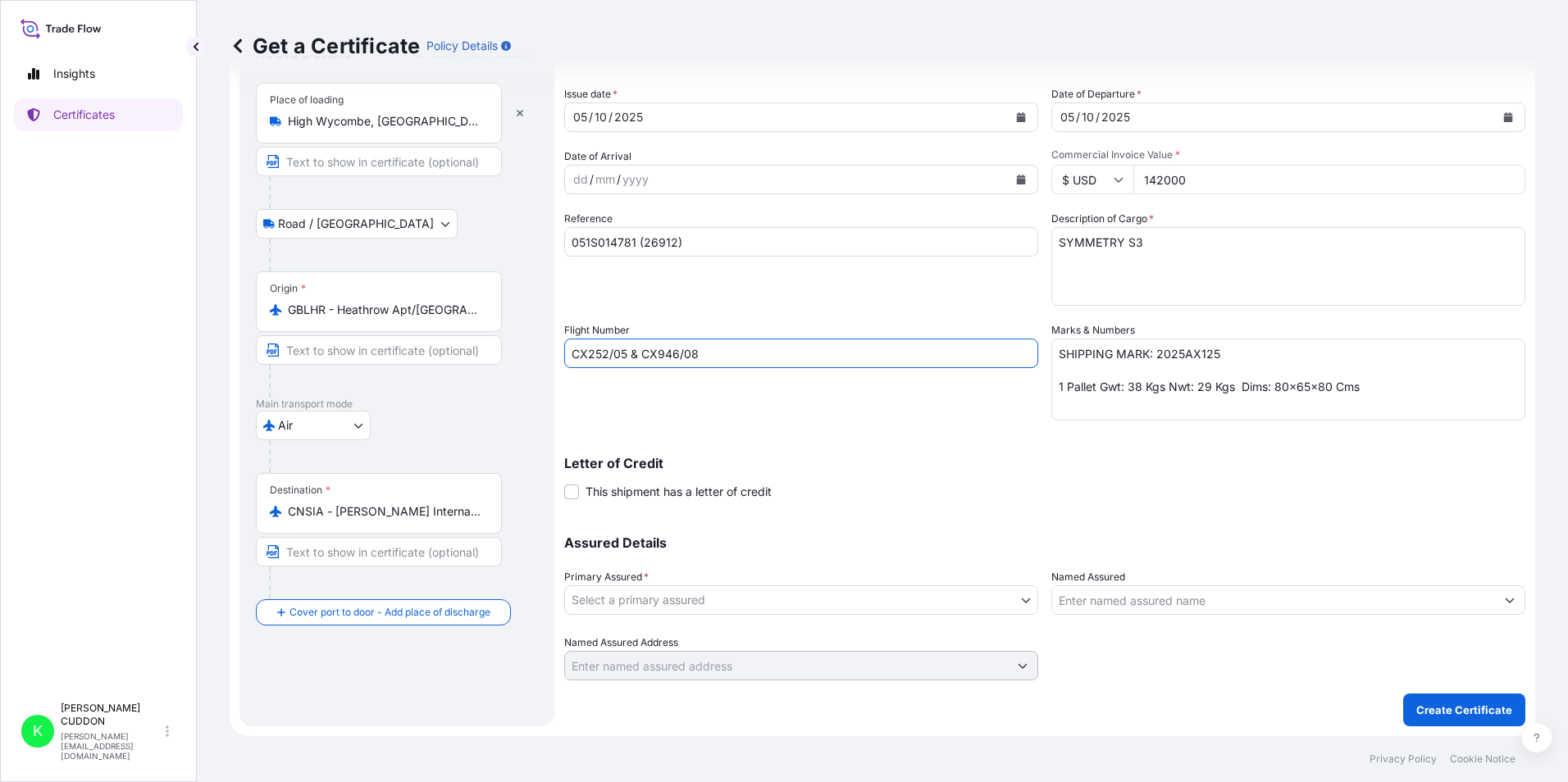
type input "CX252/05 & CX946/08"
click at [666, 596] on body "Insights Certificates K [PERSON_NAME] [PERSON_NAME][EMAIL_ADDRESS][DOMAIN_NAME]…" at bounding box center [784, 391] width 1568 height 782
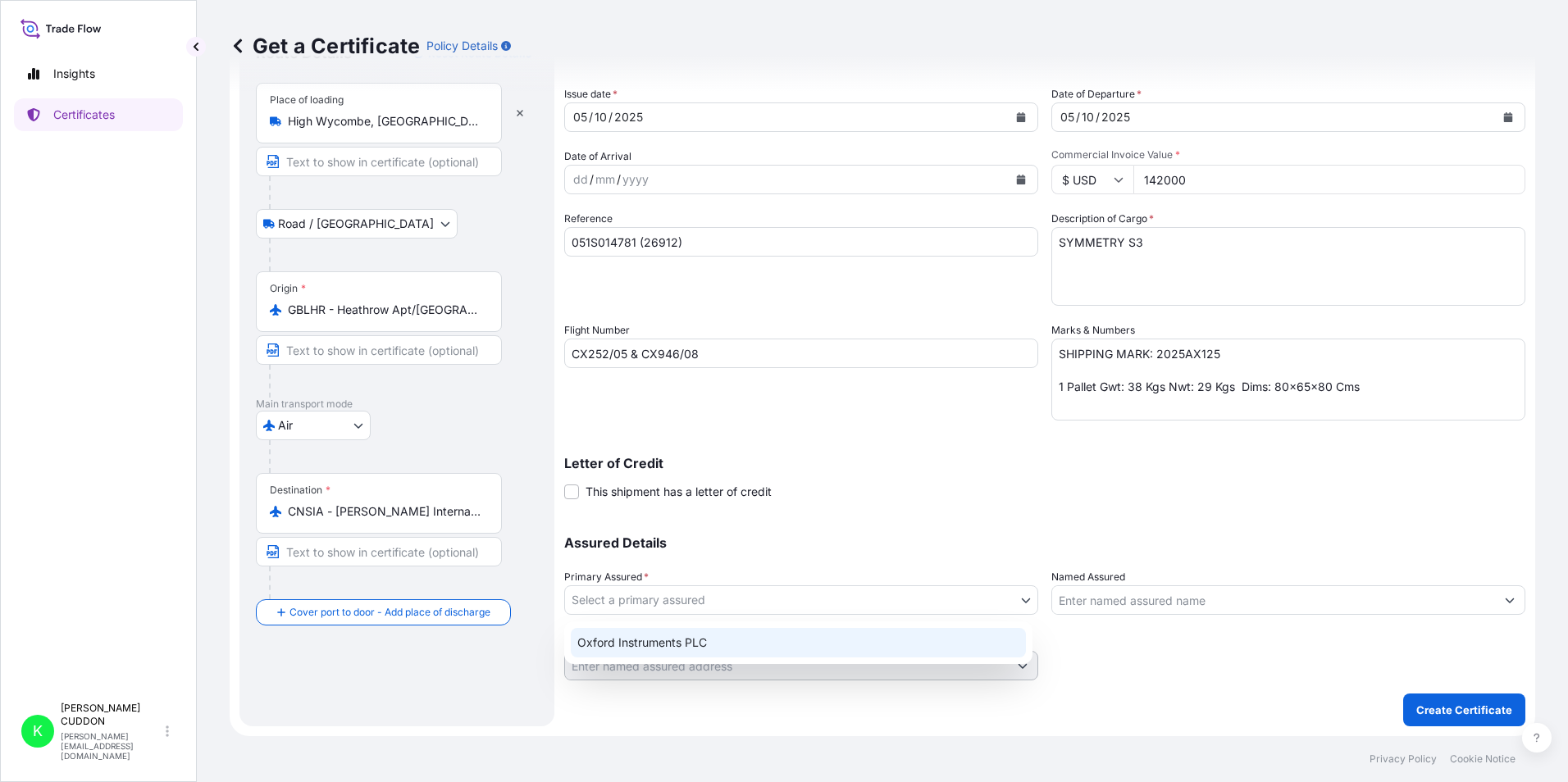
click at [656, 642] on div "Oxford Instruments PLC" at bounding box center [798, 642] width 456 height 29
select select "31445"
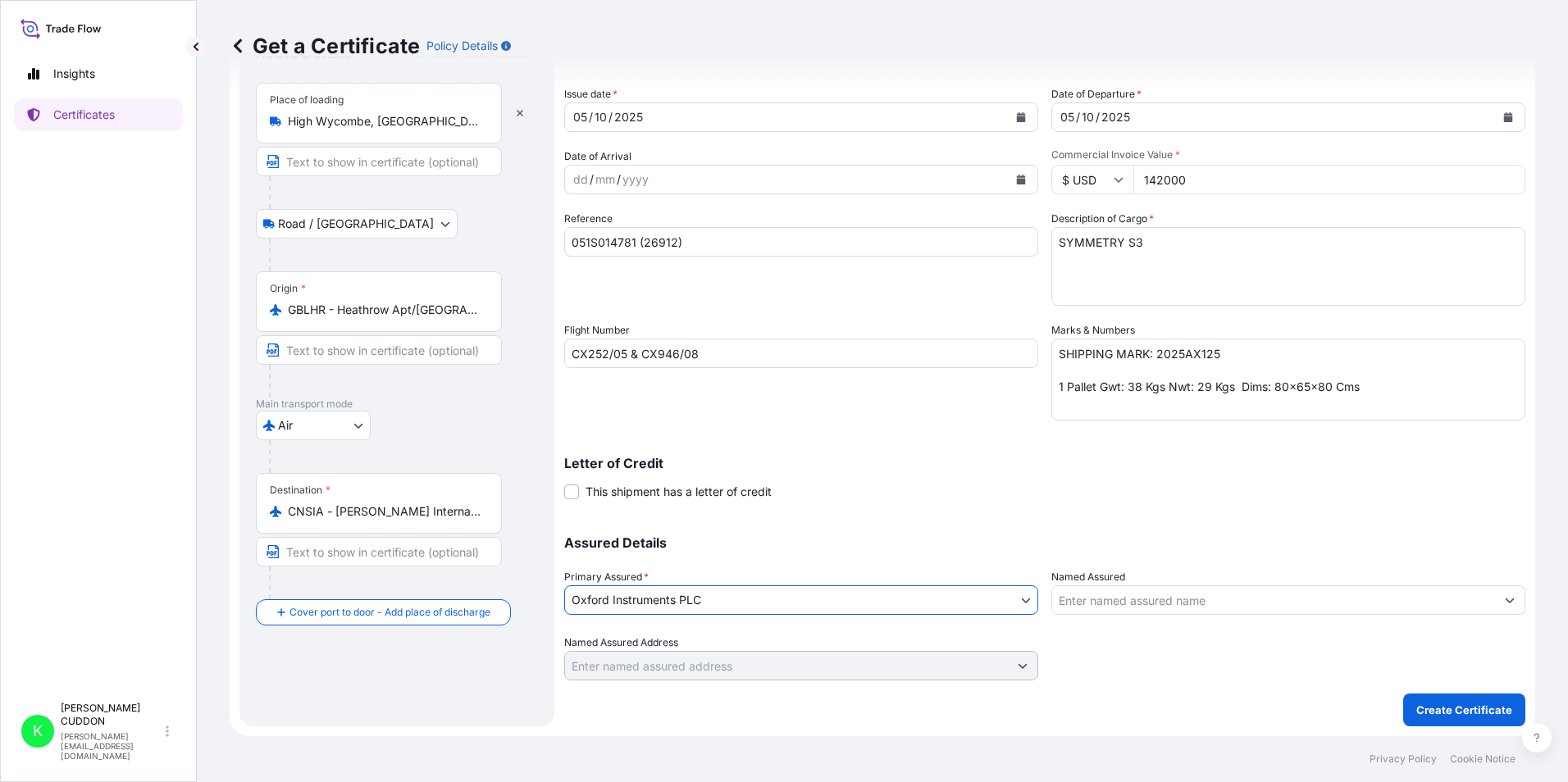
click at [1147, 603] on input "Named Assured" at bounding box center [1274, 600] width 443 height 29
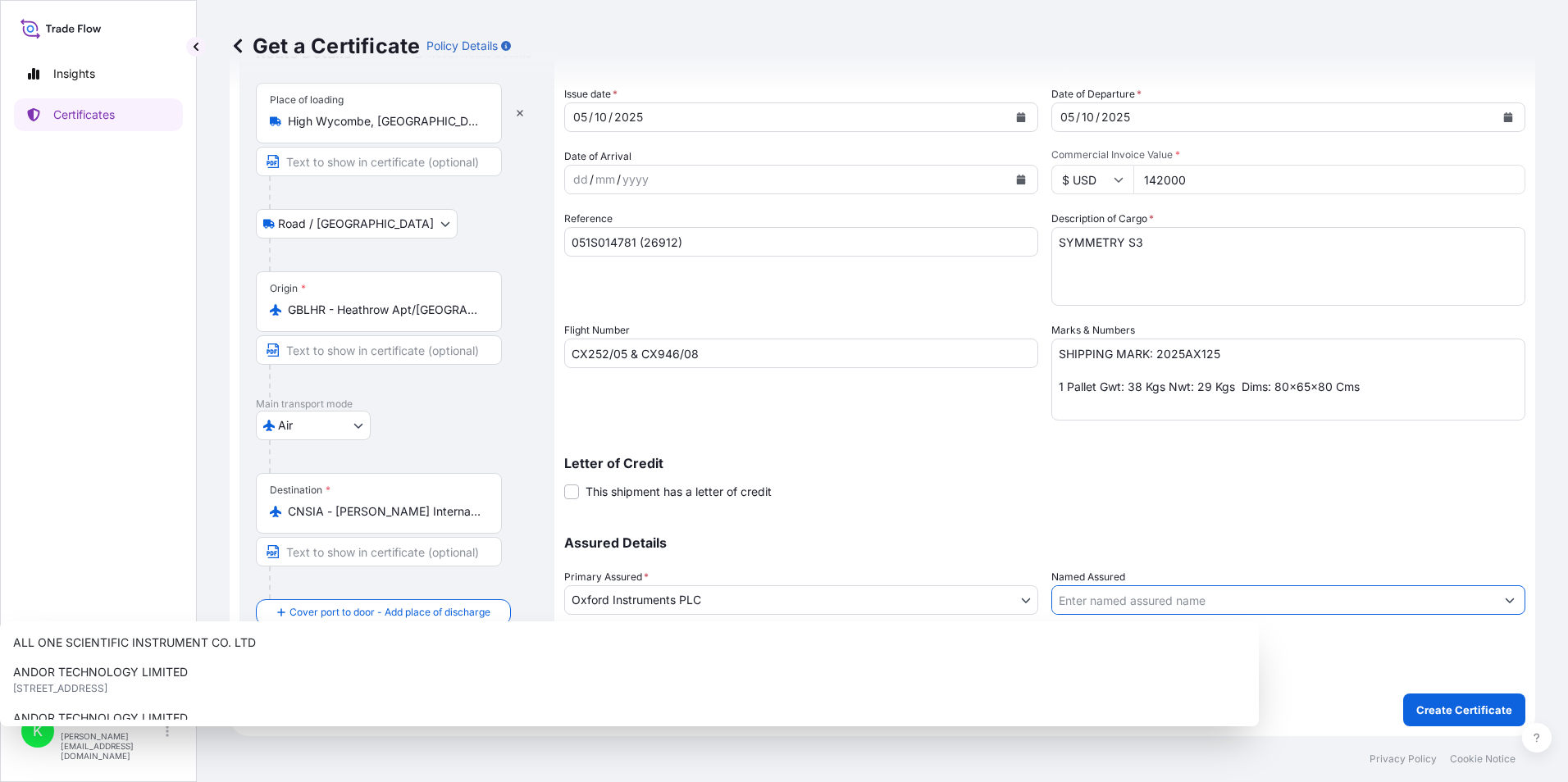
click at [1304, 493] on div "Letter of Credit This shipment has a letter of credit Letter of credit * Letter…" at bounding box center [1045, 478] width 961 height 44
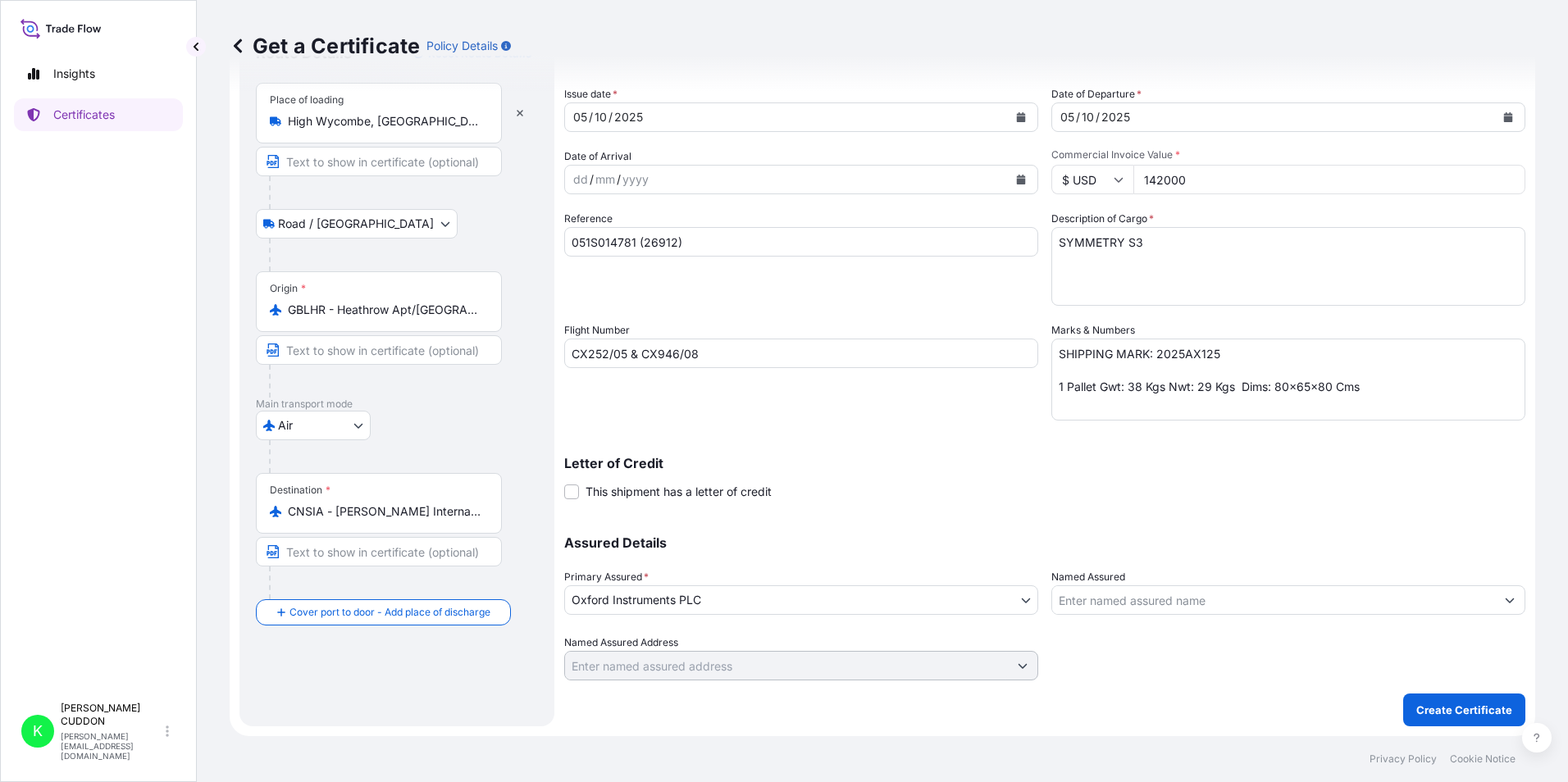
click at [1126, 601] on input "Named Assured" at bounding box center [1274, 600] width 443 height 29
paste input "HANIFAT COMPANY LIMITED"
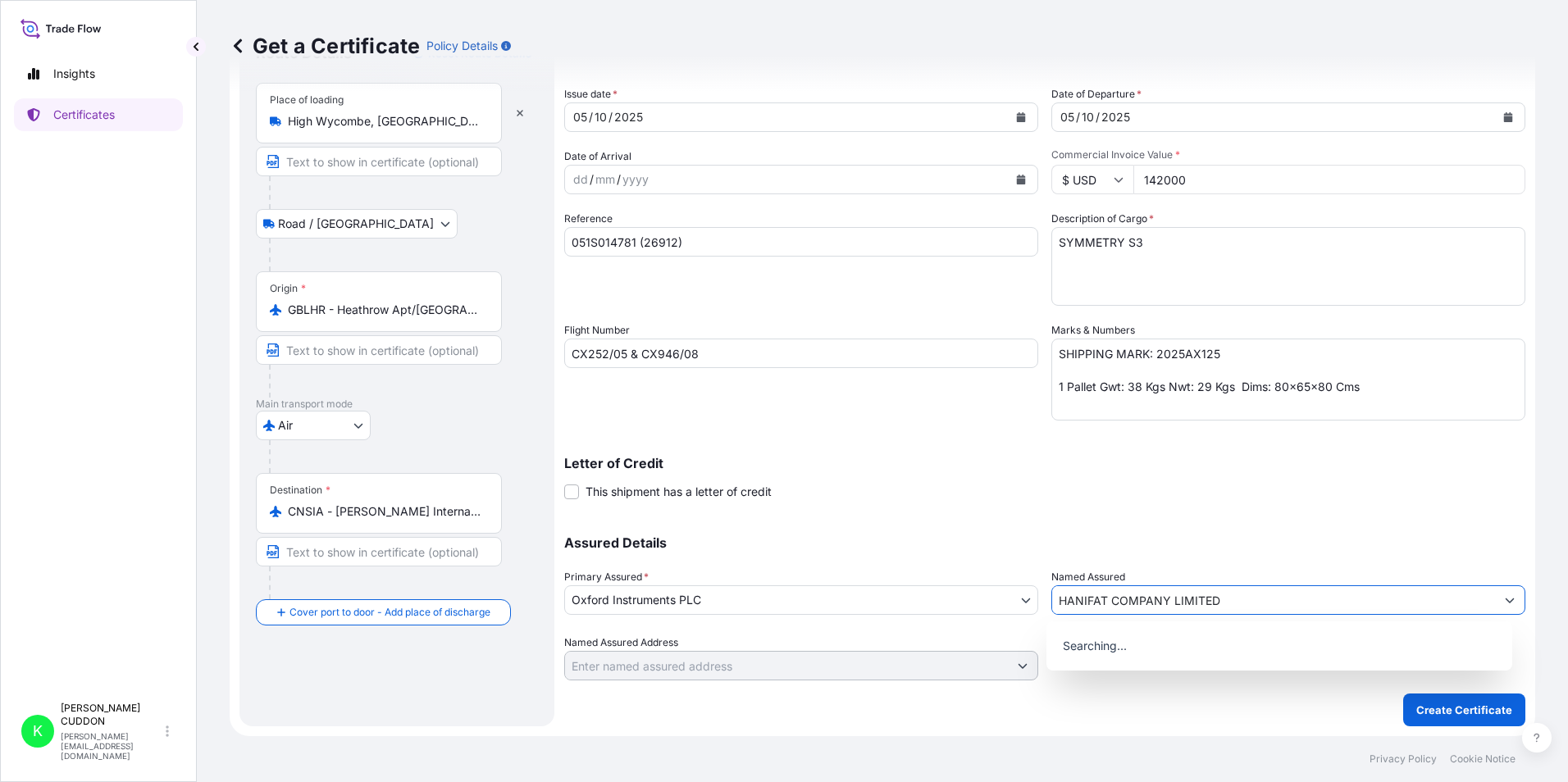
type input "HANIFAT COMPANY LIMITED"
click at [1199, 498] on div "Letter of Credit This shipment has a letter of credit Letter of credit * Letter…" at bounding box center [1045, 478] width 961 height 44
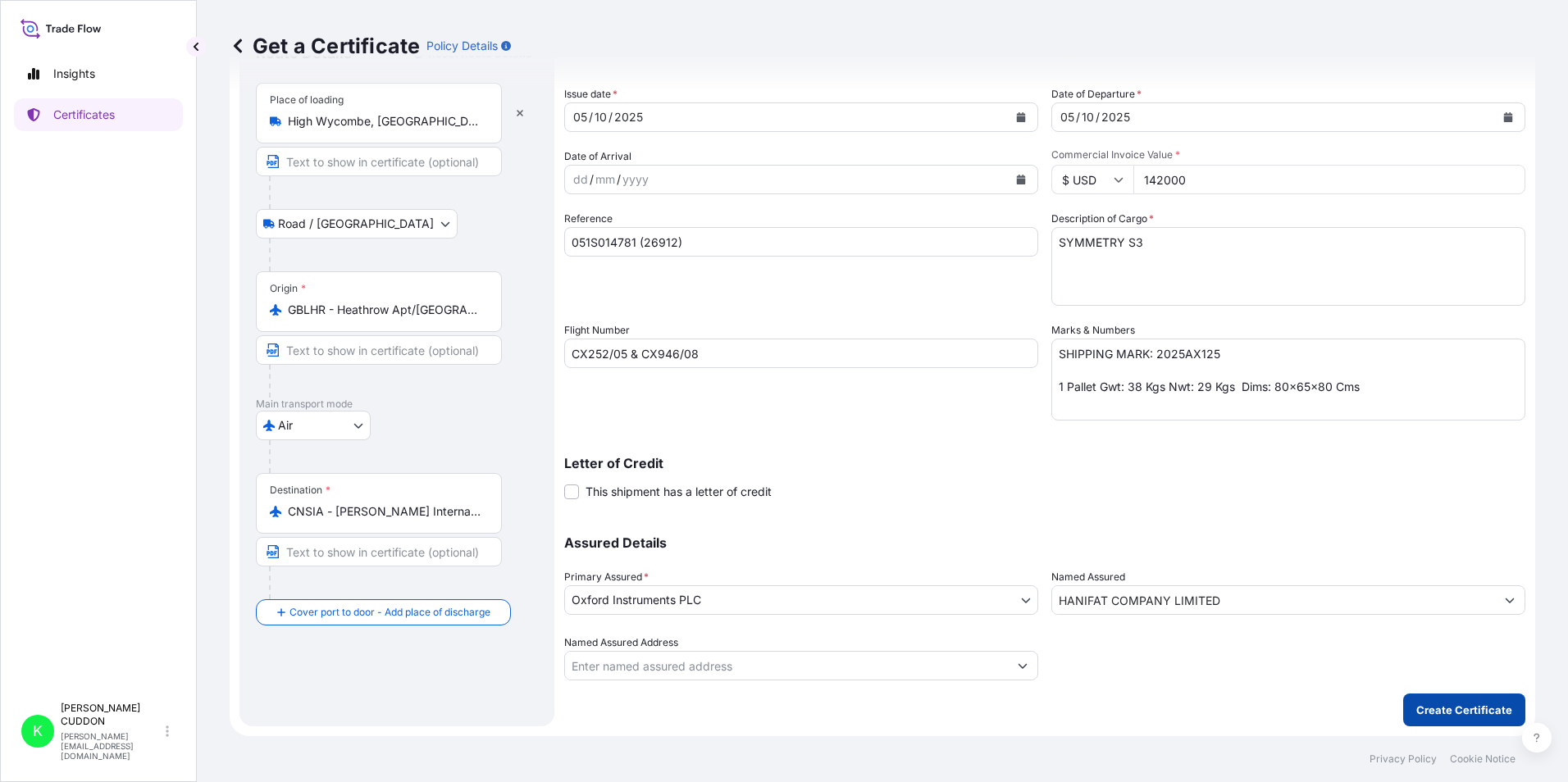
click at [1429, 708] on p "Create Certificate" at bounding box center [1465, 710] width 96 height 16
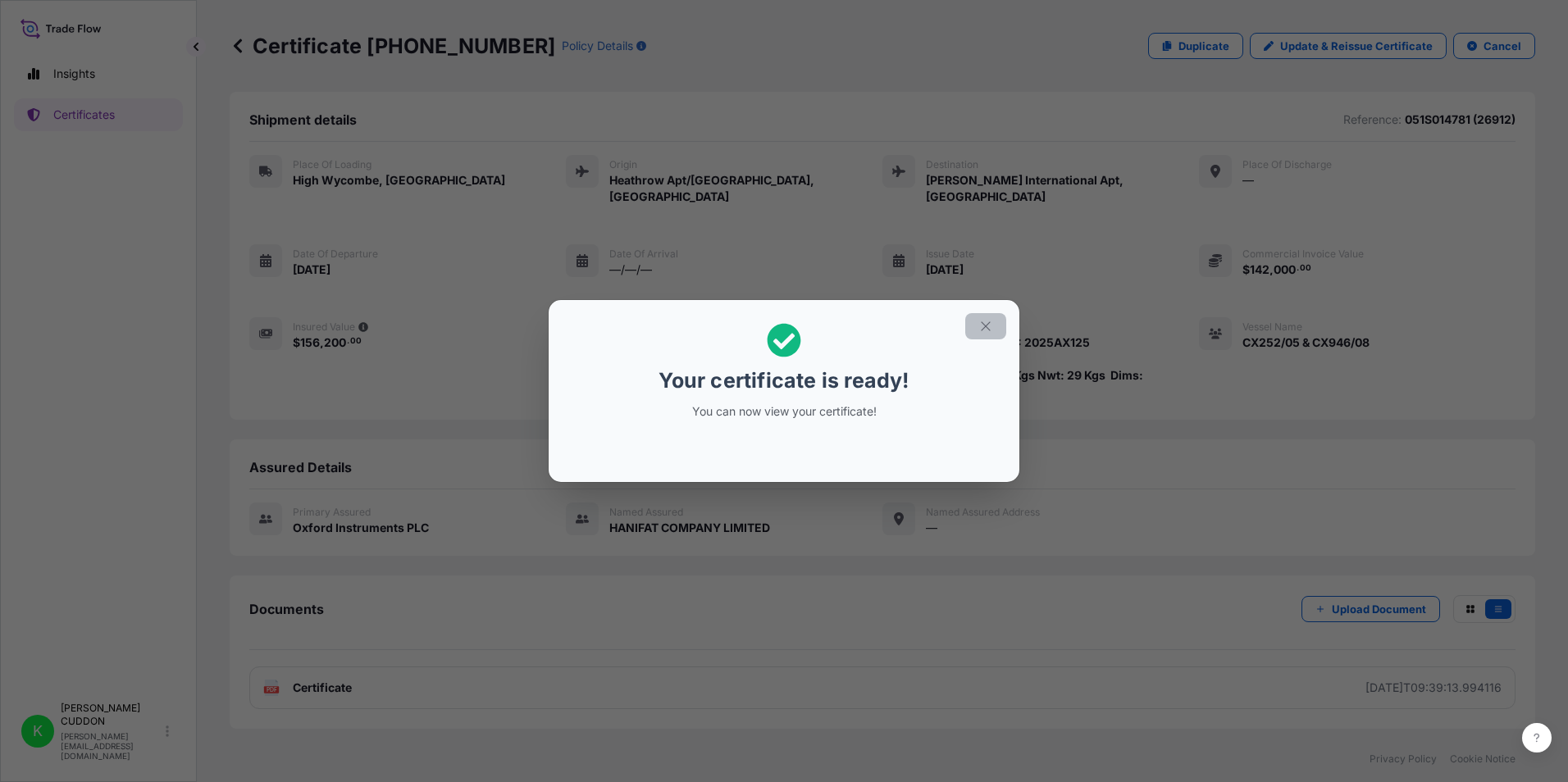
click at [981, 322] on icon "button" at bounding box center [986, 326] width 15 height 15
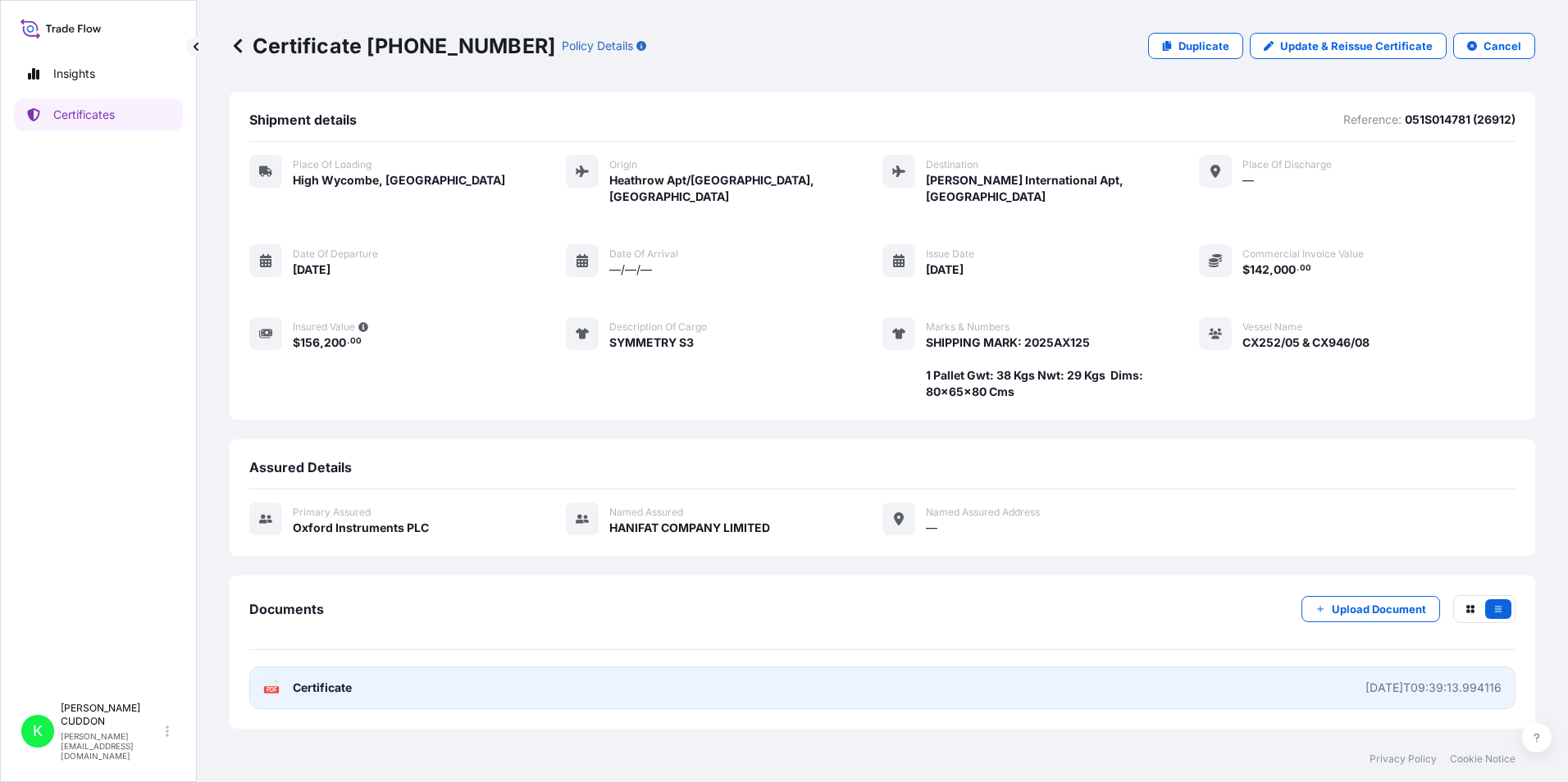
click at [1435, 680] on div "[DATE]T09:39:13.994116" at bounding box center [1433, 687] width 136 height 16
